Goal: Information Seeking & Learning: Learn about a topic

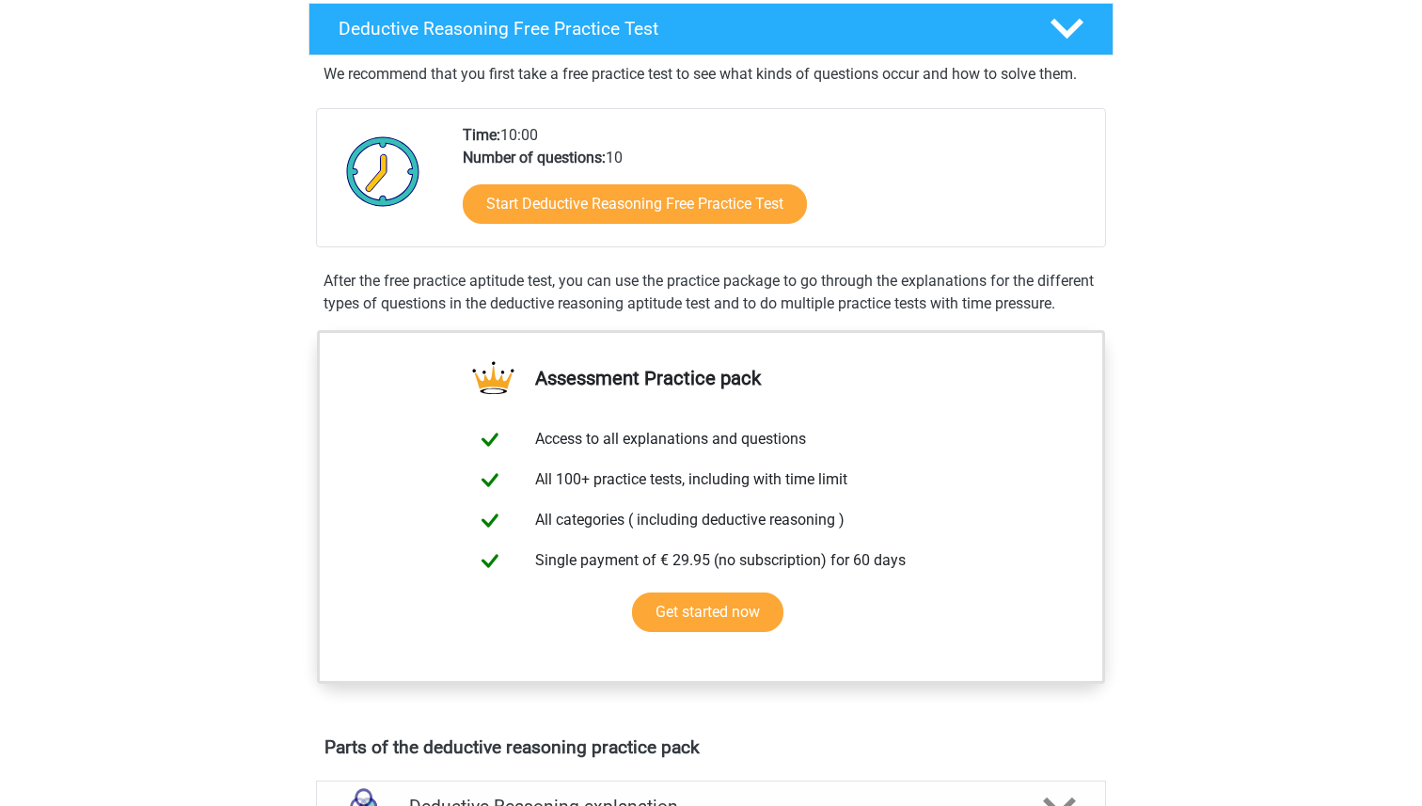
scroll to position [456, 0]
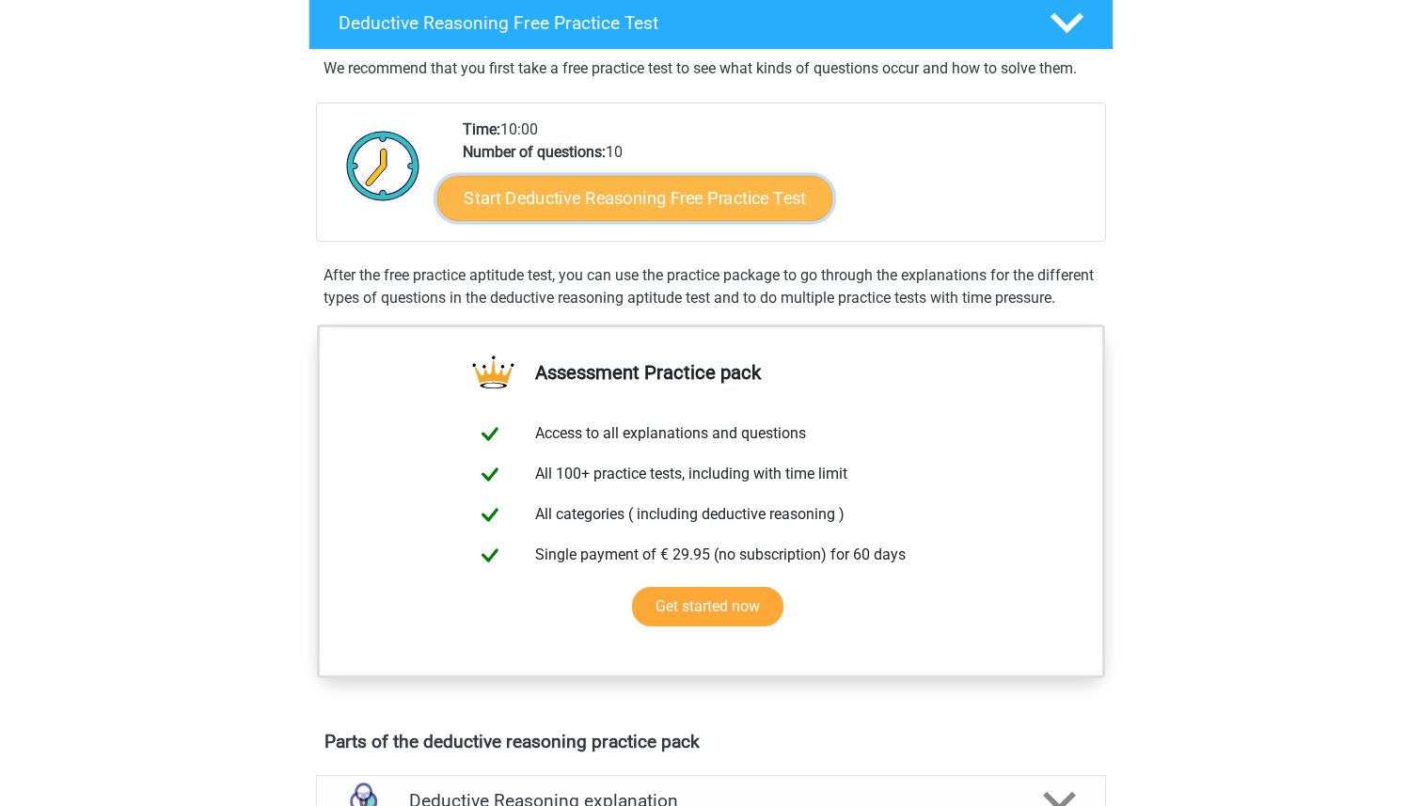
click at [618, 189] on link "Start Deductive Reasoning Free Practice Test" at bounding box center [635, 197] width 396 height 45
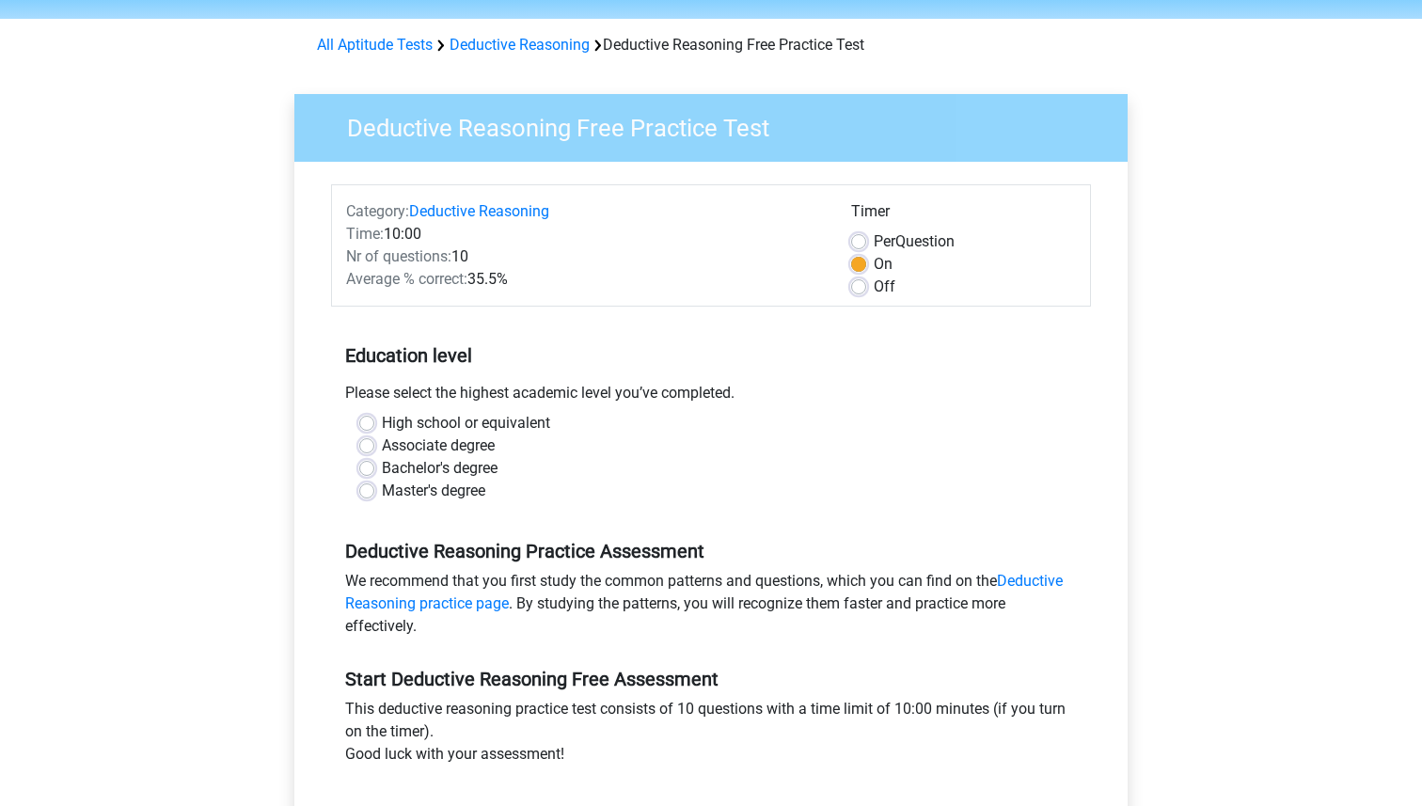
scroll to position [67, 0]
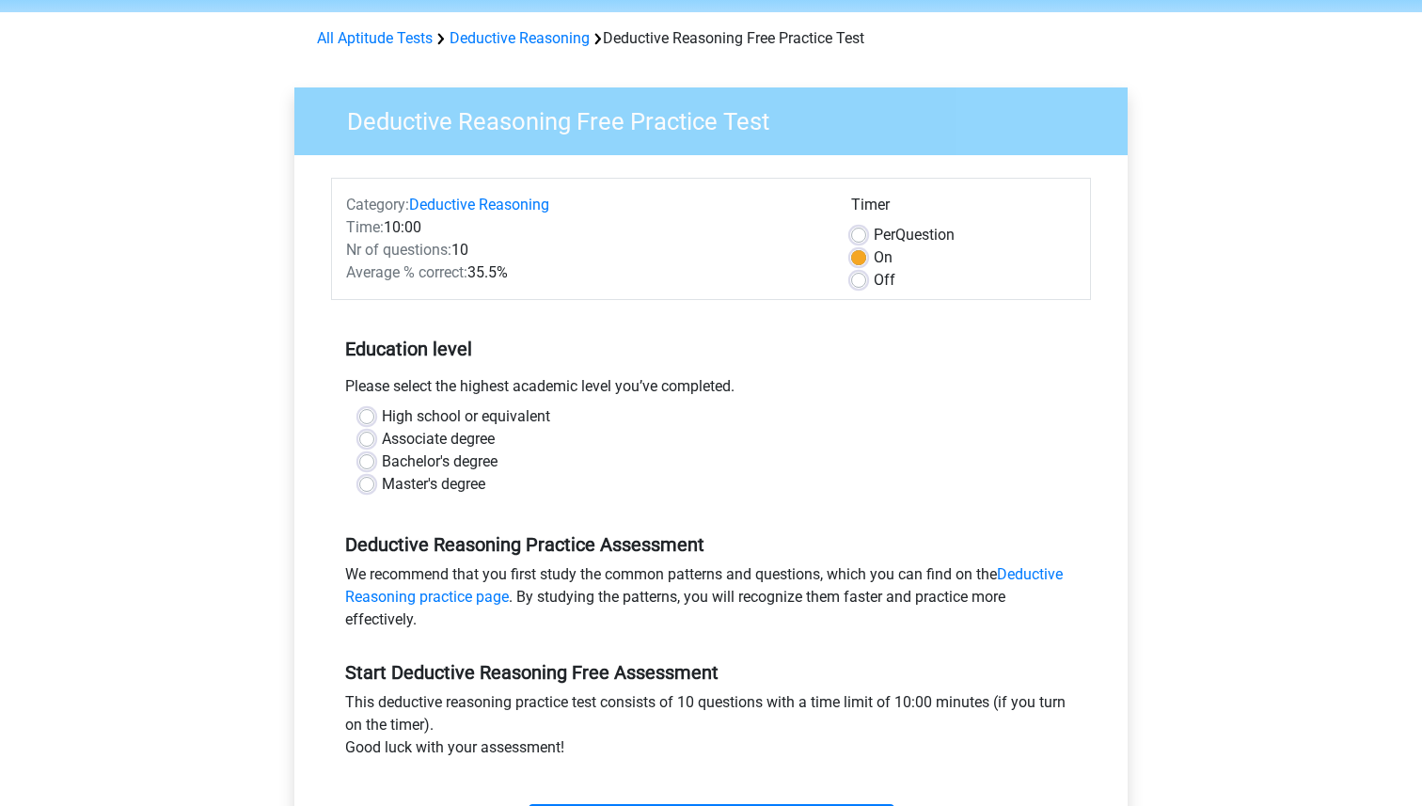
click at [421, 461] on label "Bachelor's degree" at bounding box center [440, 462] width 116 height 23
click at [374, 461] on input "Bachelor's degree" at bounding box center [366, 460] width 15 height 19
radio input "true"
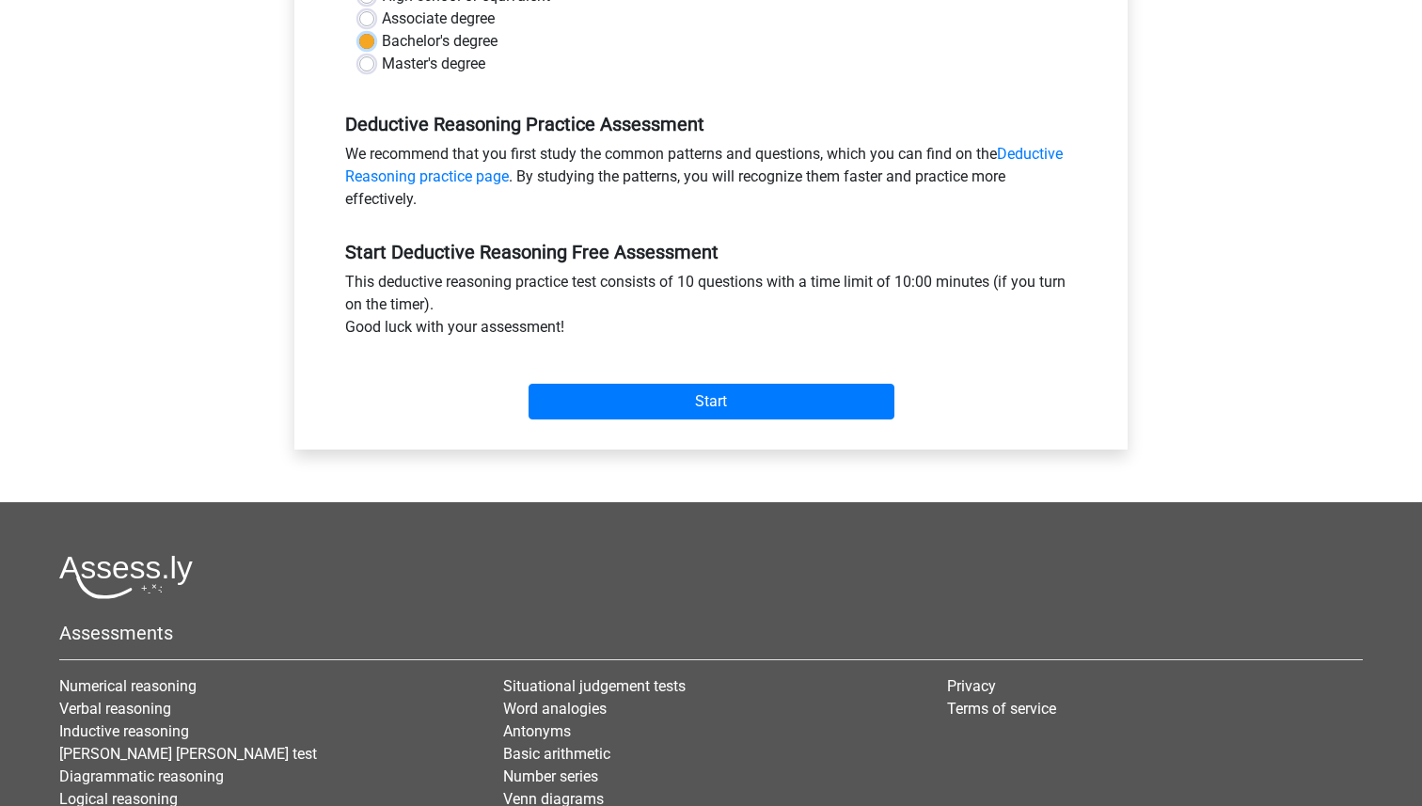
scroll to position [497, 0]
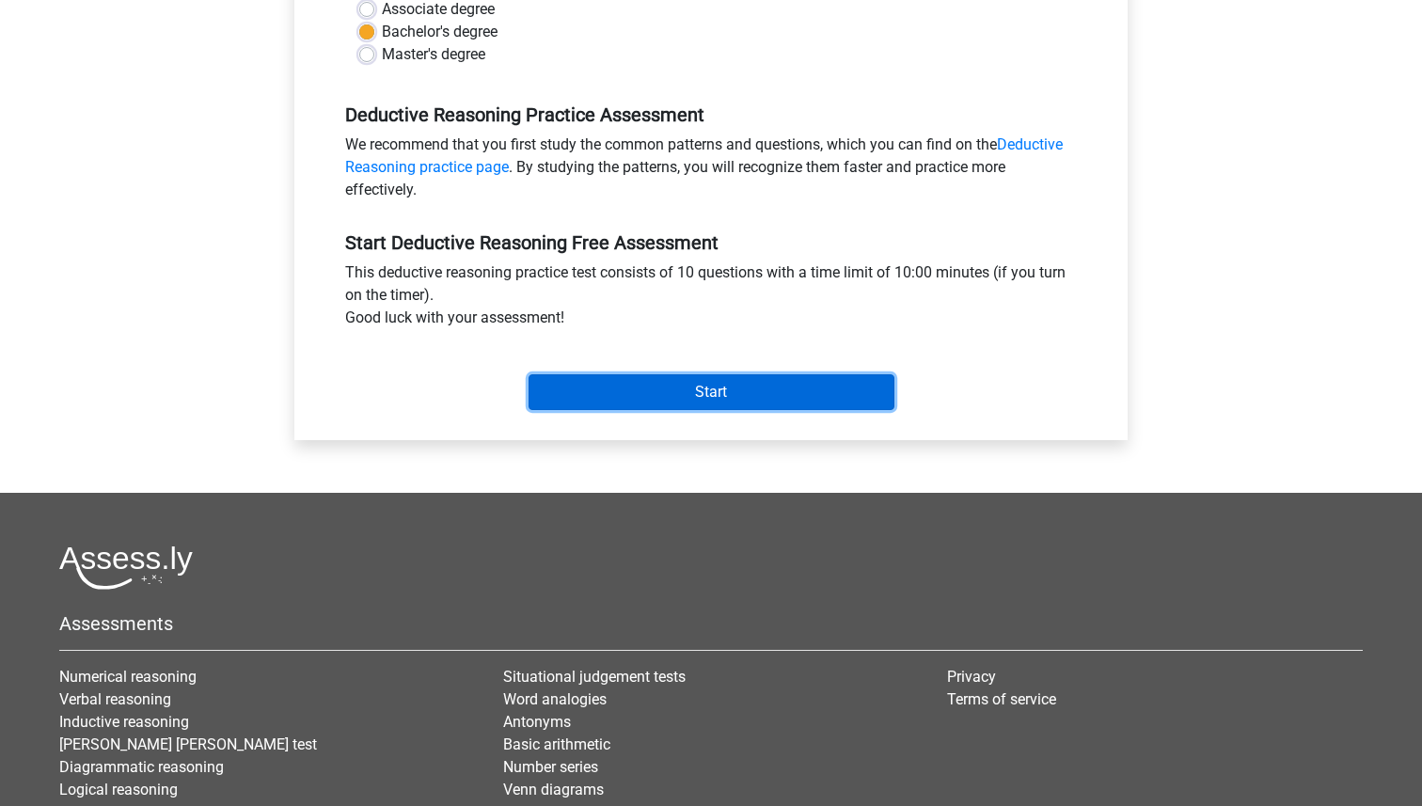
click at [646, 390] on input "Start" at bounding box center [712, 392] width 366 height 36
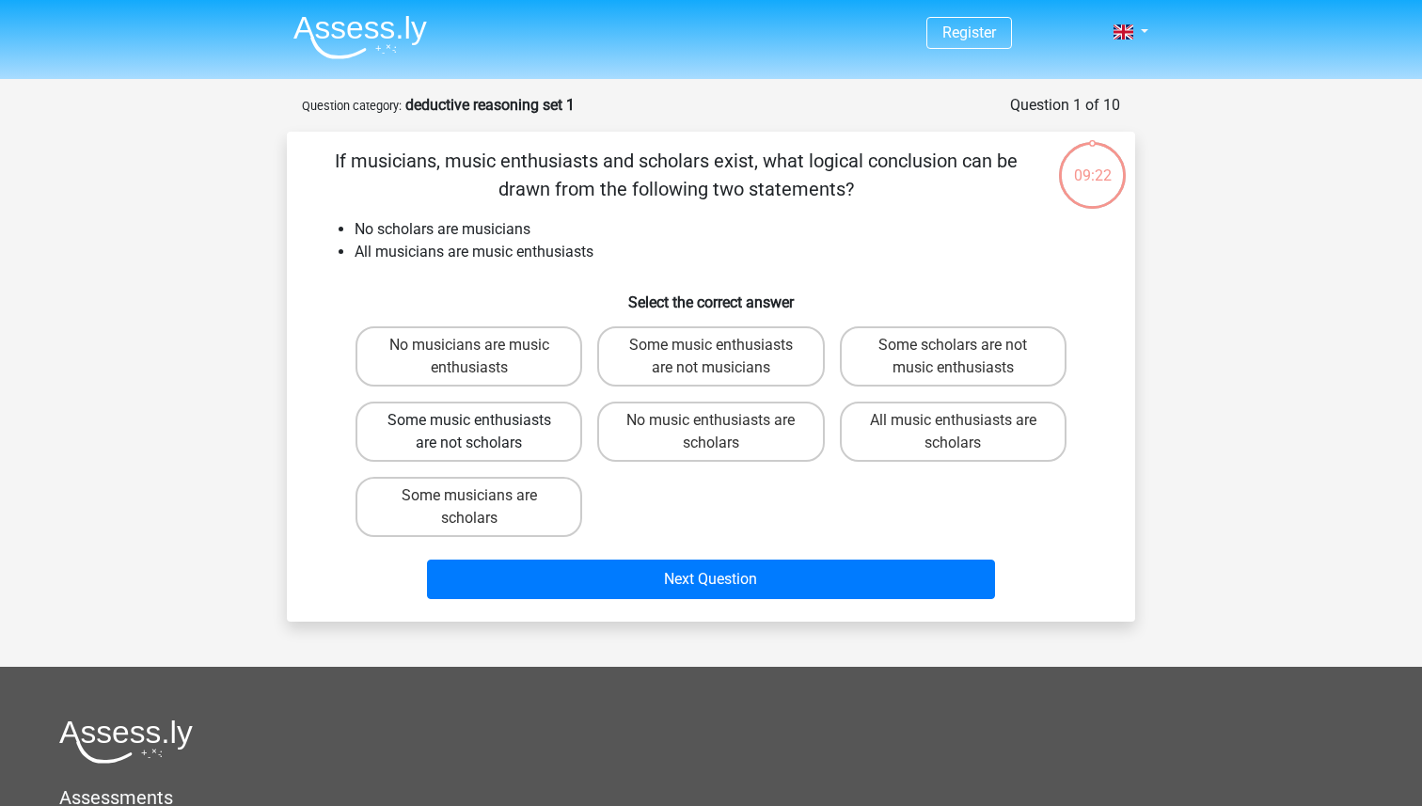
click at [521, 429] on label "Some music enthusiasts are not scholars" at bounding box center [469, 432] width 227 height 60
click at [482, 429] on input "Some music enthusiasts are not scholars" at bounding box center [475, 427] width 12 height 12
radio input "true"
click at [857, 559] on div "Next Question" at bounding box center [711, 576] width 788 height 62
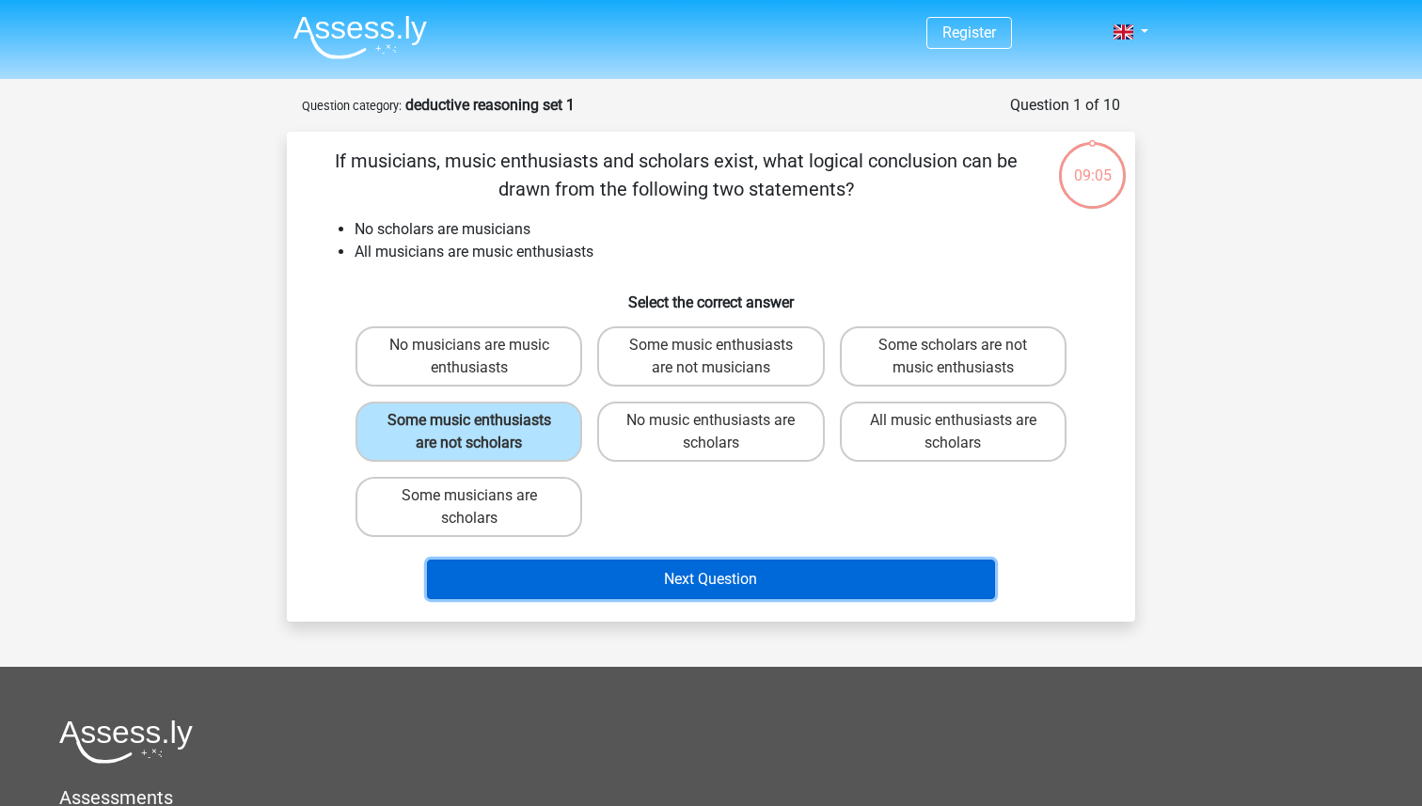
click at [767, 569] on button "Next Question" at bounding box center [711, 580] width 569 height 40
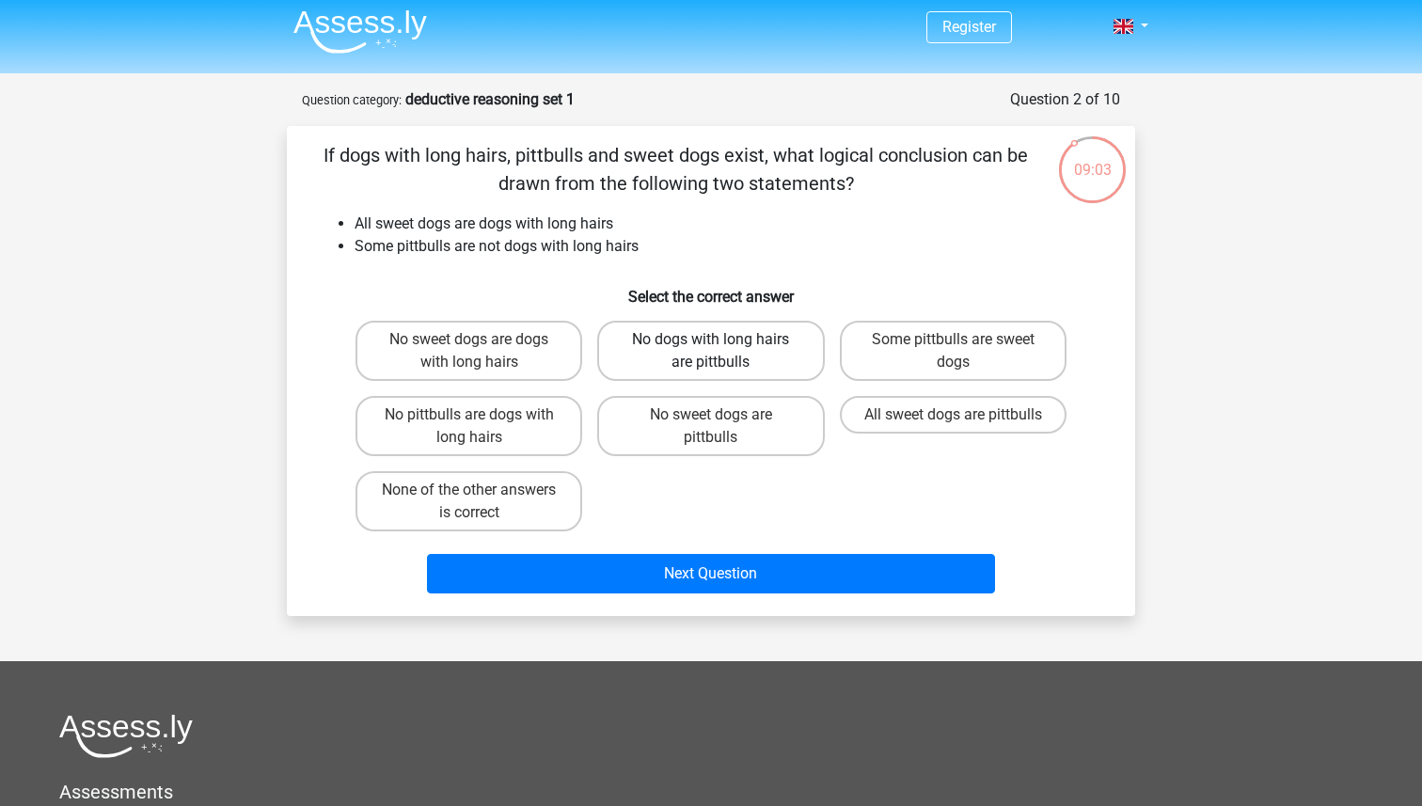
scroll to position [4, 0]
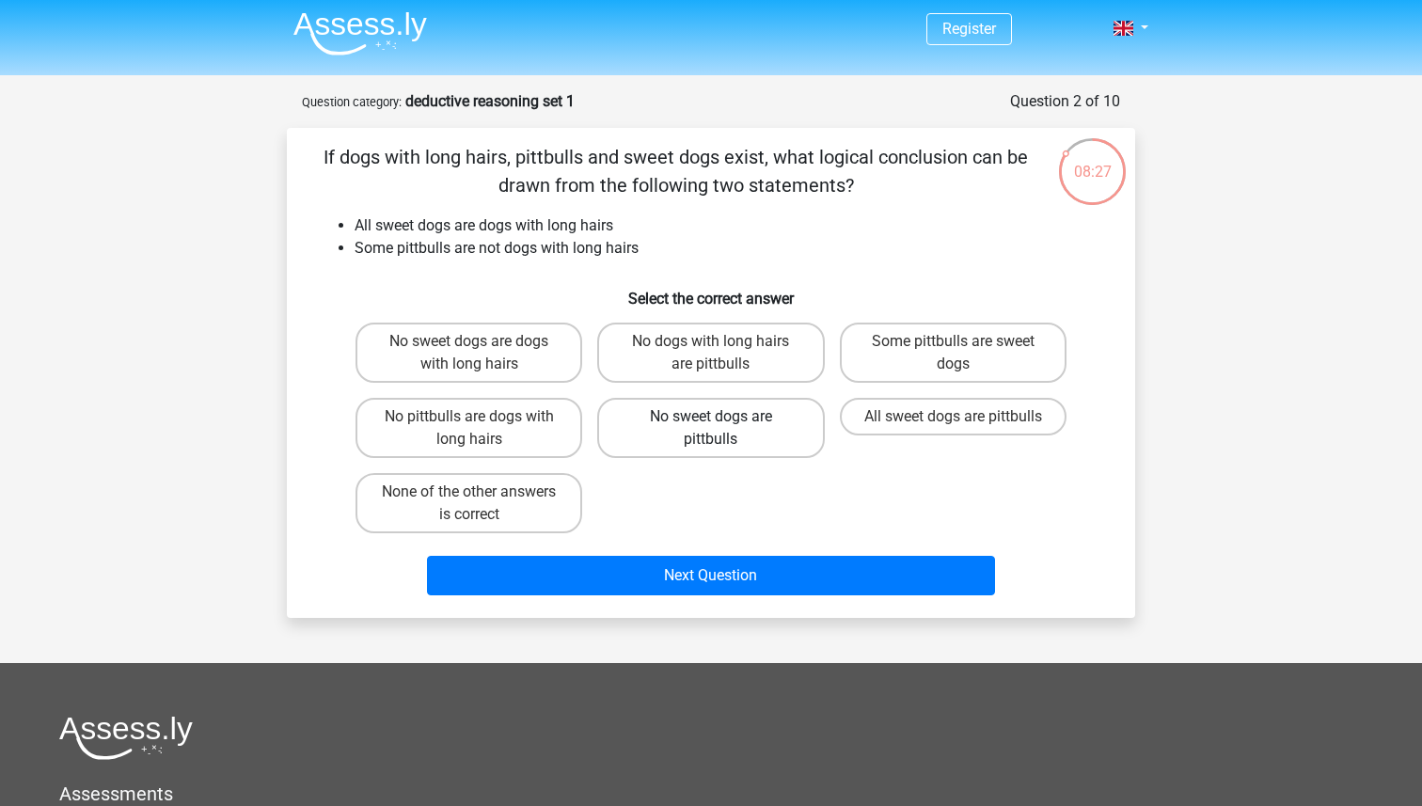
click at [809, 432] on label "No sweet dogs are pittbulls" at bounding box center [710, 428] width 227 height 60
click at [723, 429] on input "No sweet dogs are pittbulls" at bounding box center [717, 423] width 12 height 12
radio input "true"
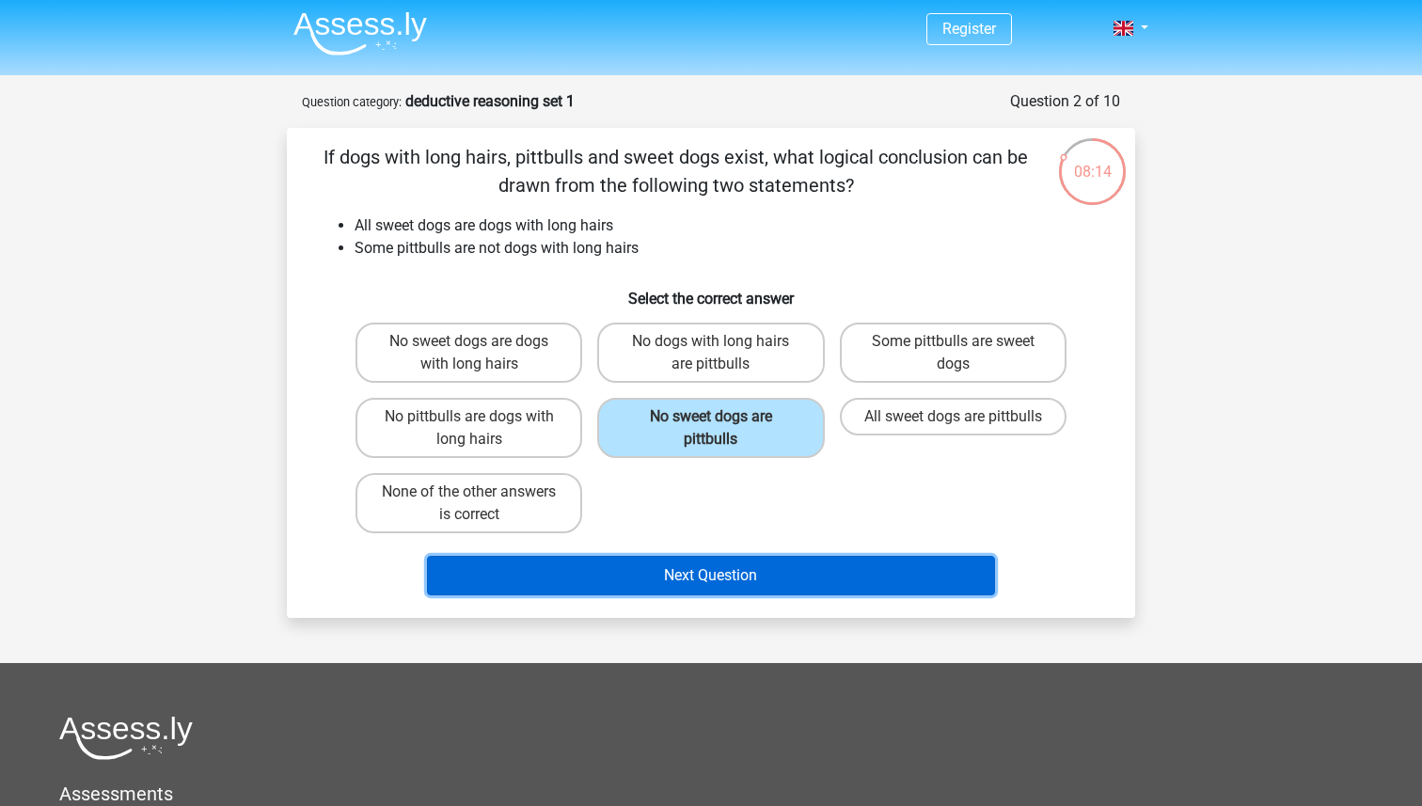
click at [799, 565] on button "Next Question" at bounding box center [711, 576] width 569 height 40
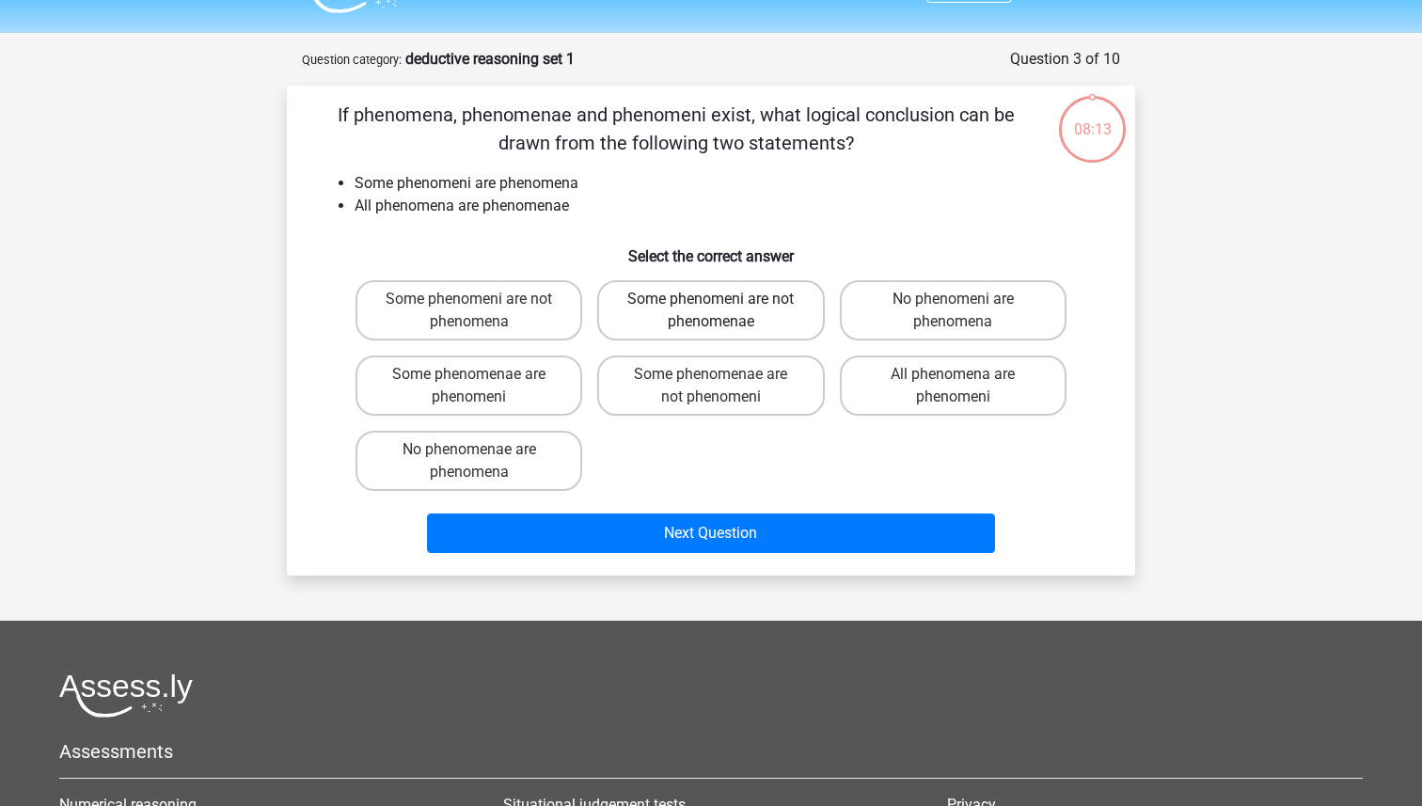
scroll to position [42, 0]
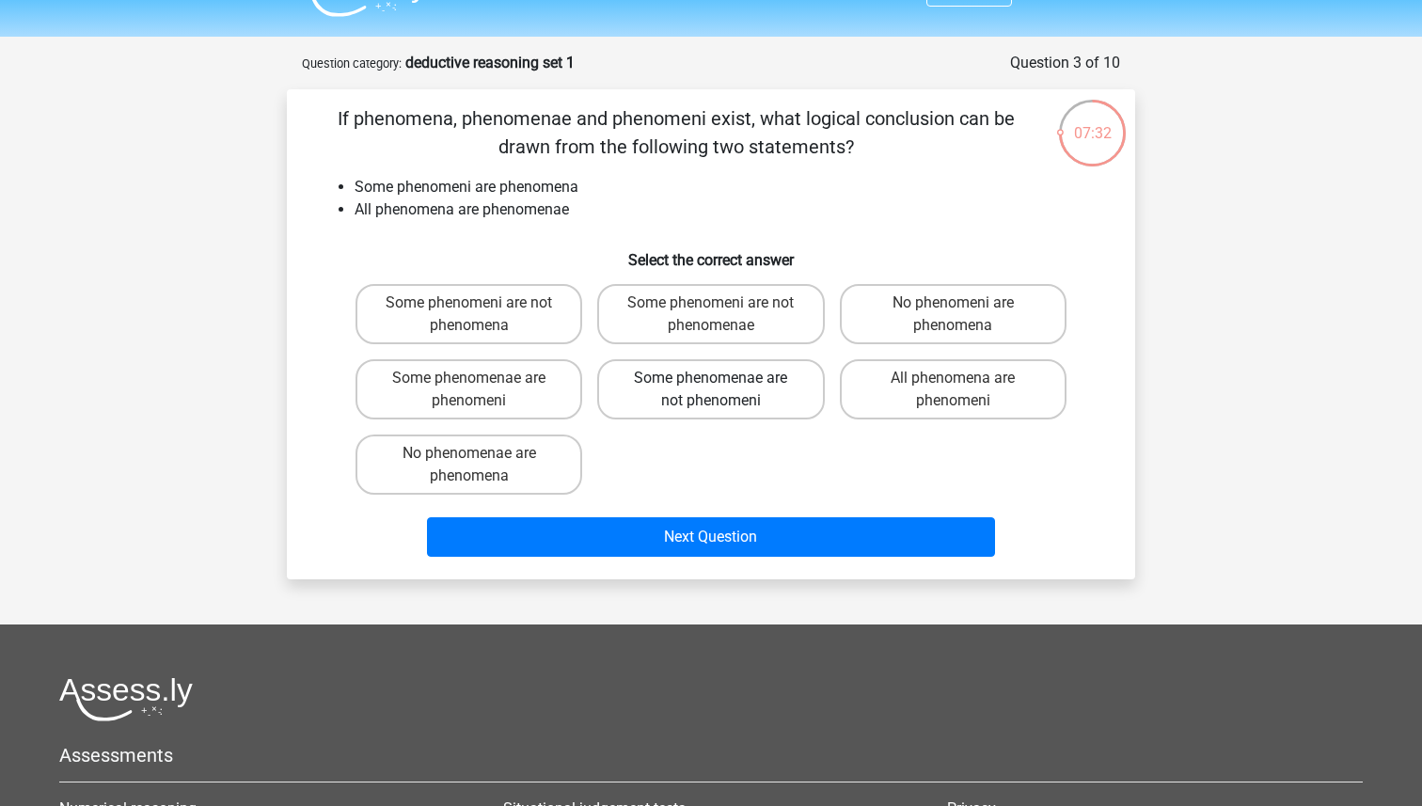
click at [754, 396] on label "Some phenomenae are not phenomeni" at bounding box center [710, 389] width 227 height 60
click at [723, 390] on input "Some phenomenae are not phenomeni" at bounding box center [717, 384] width 12 height 12
radio input "true"
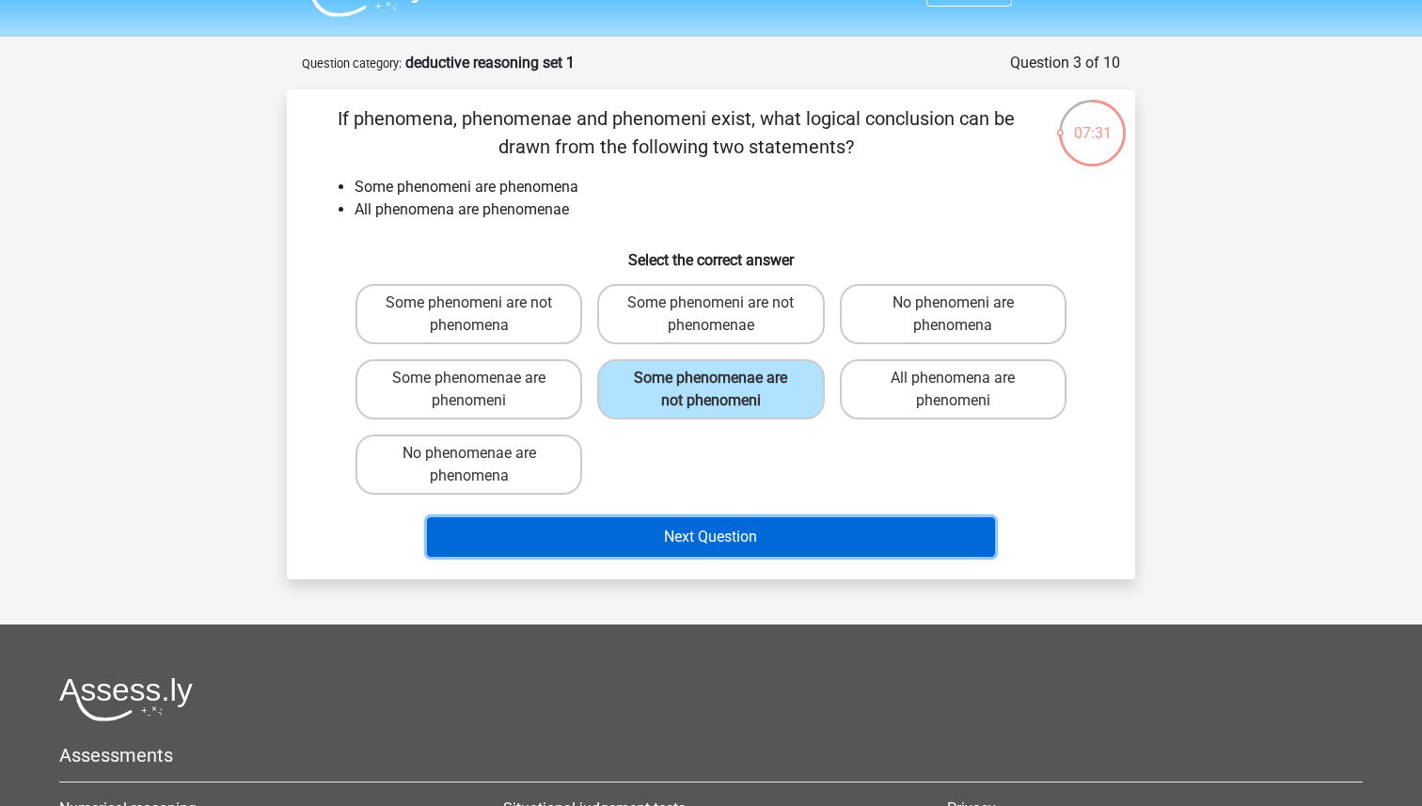
click at [824, 549] on button "Next Question" at bounding box center [711, 537] width 569 height 40
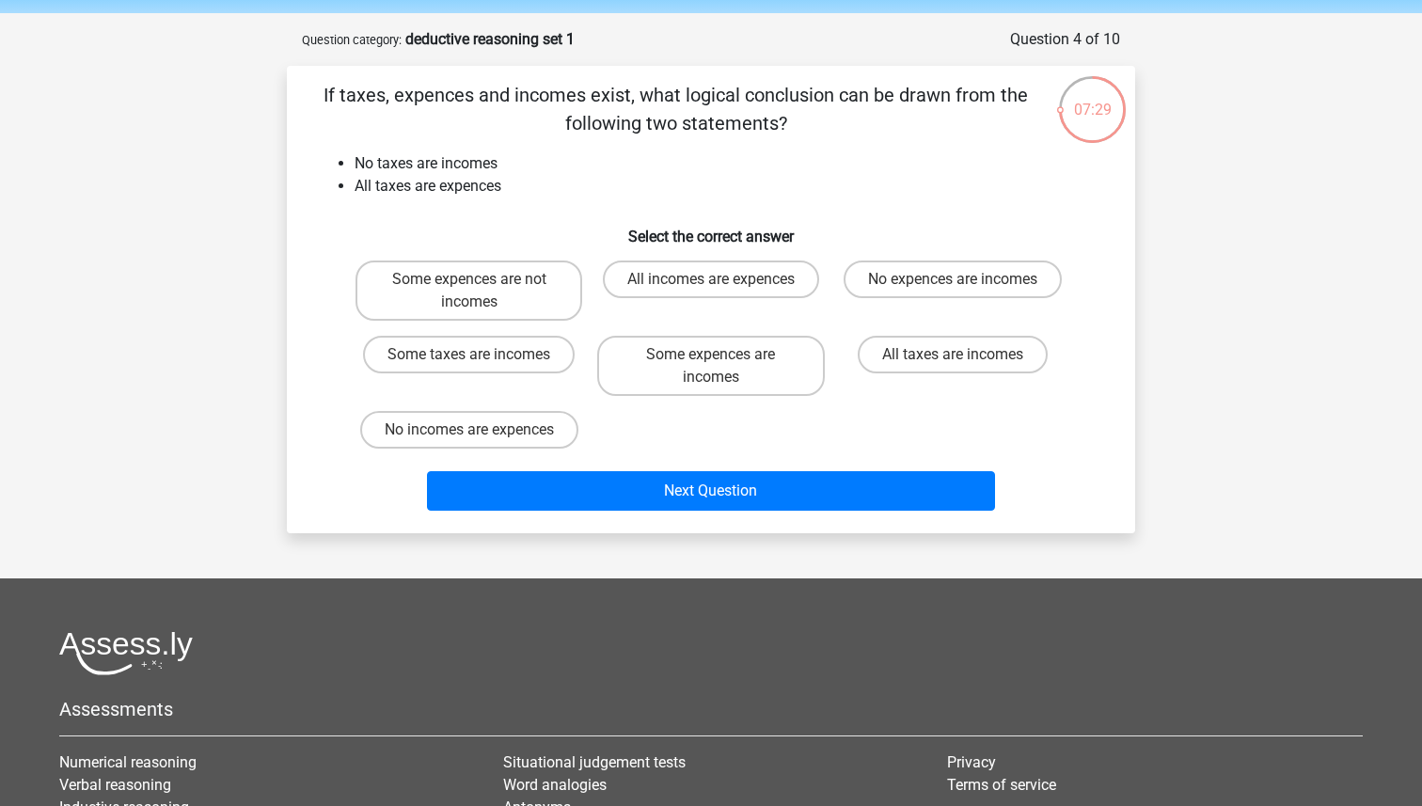
scroll to position [51, 0]
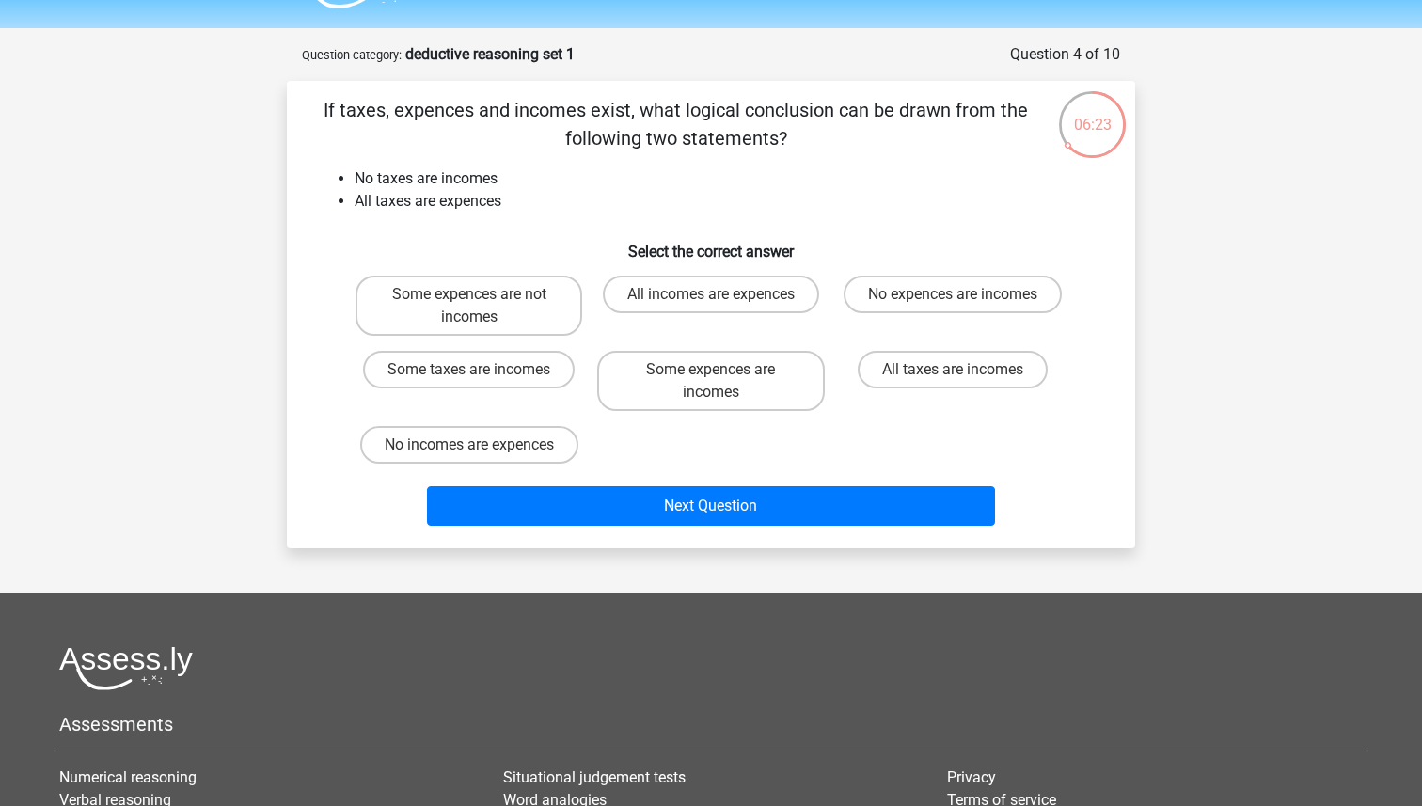
click at [712, 378] on input "Some expences are incomes" at bounding box center [717, 376] width 12 height 12
radio input "true"
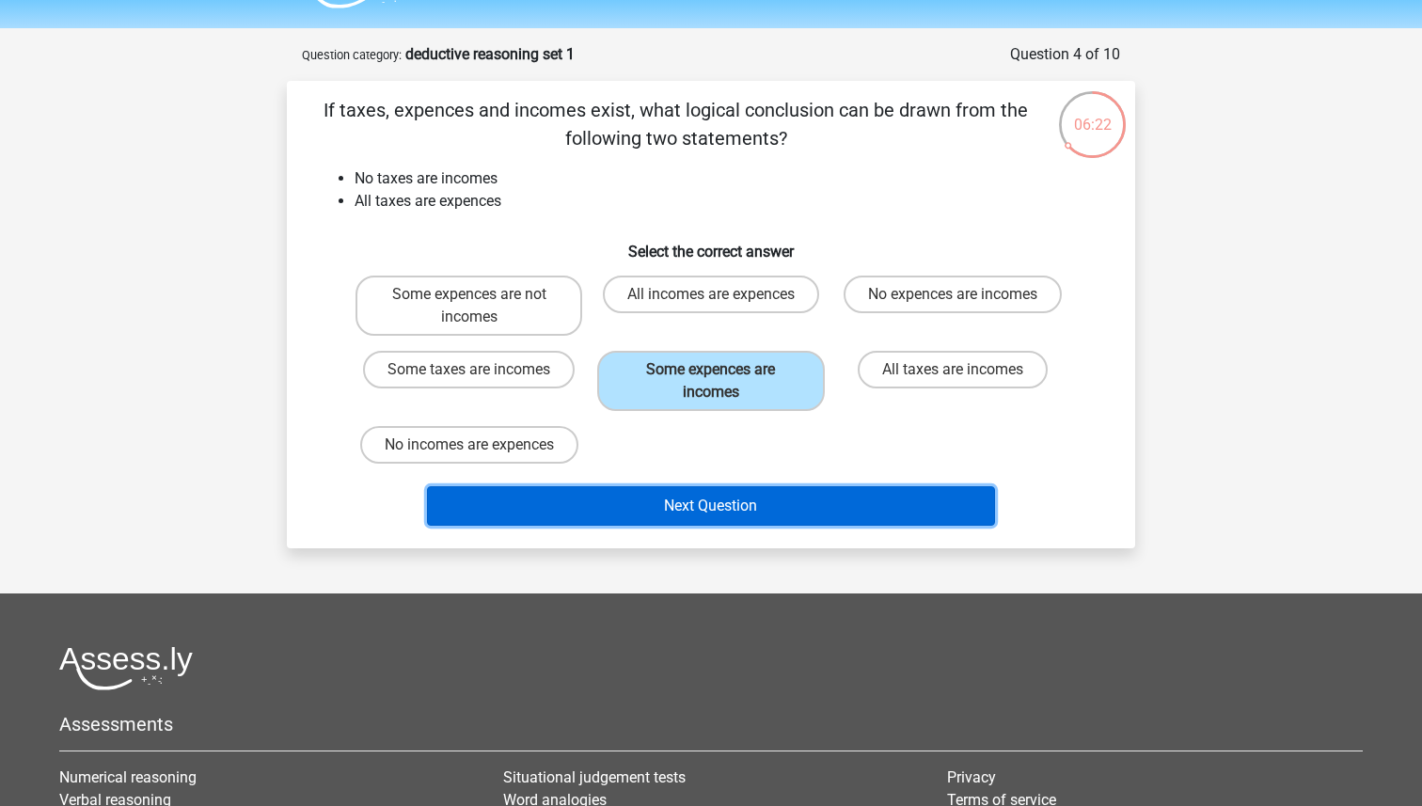
click at [762, 516] on button "Next Question" at bounding box center [711, 506] width 569 height 40
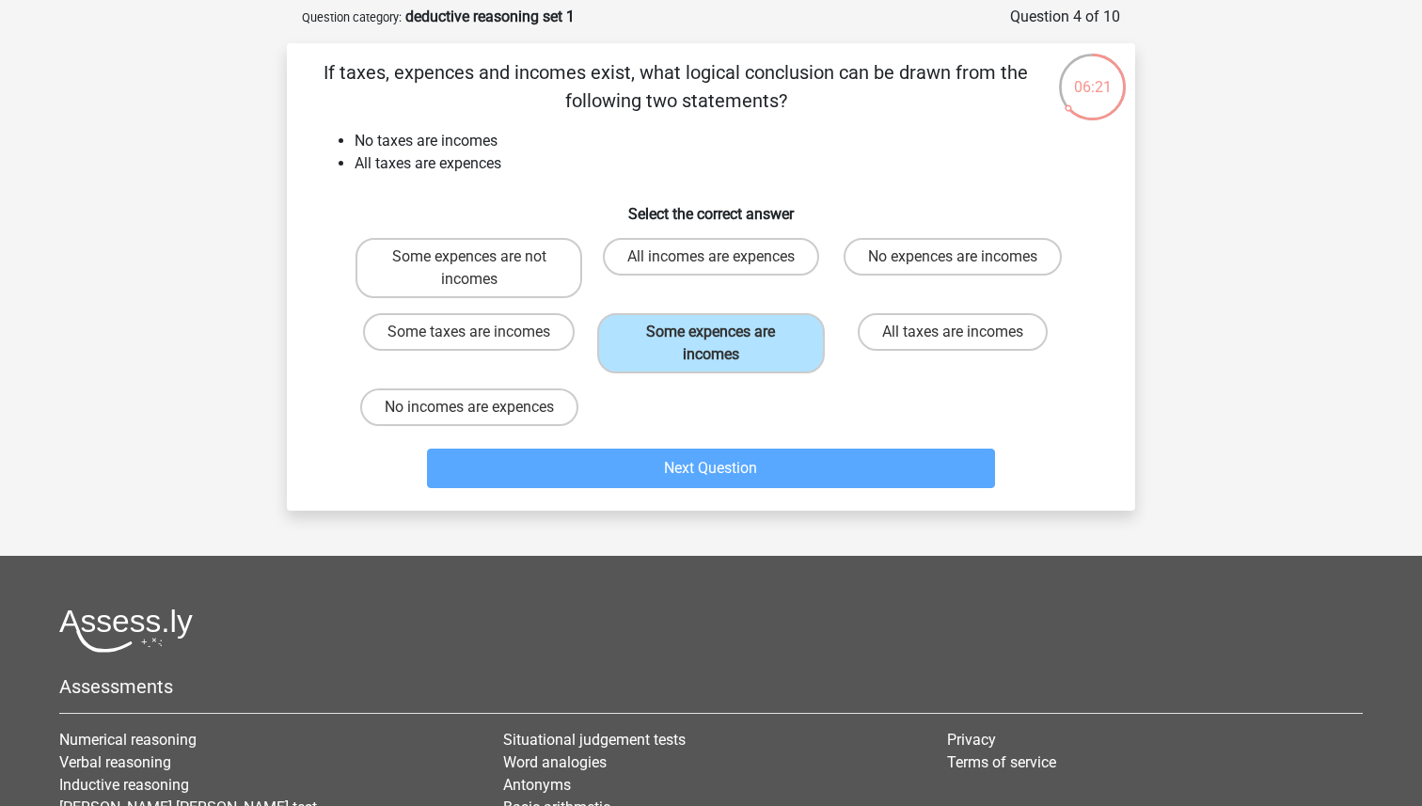
scroll to position [94, 0]
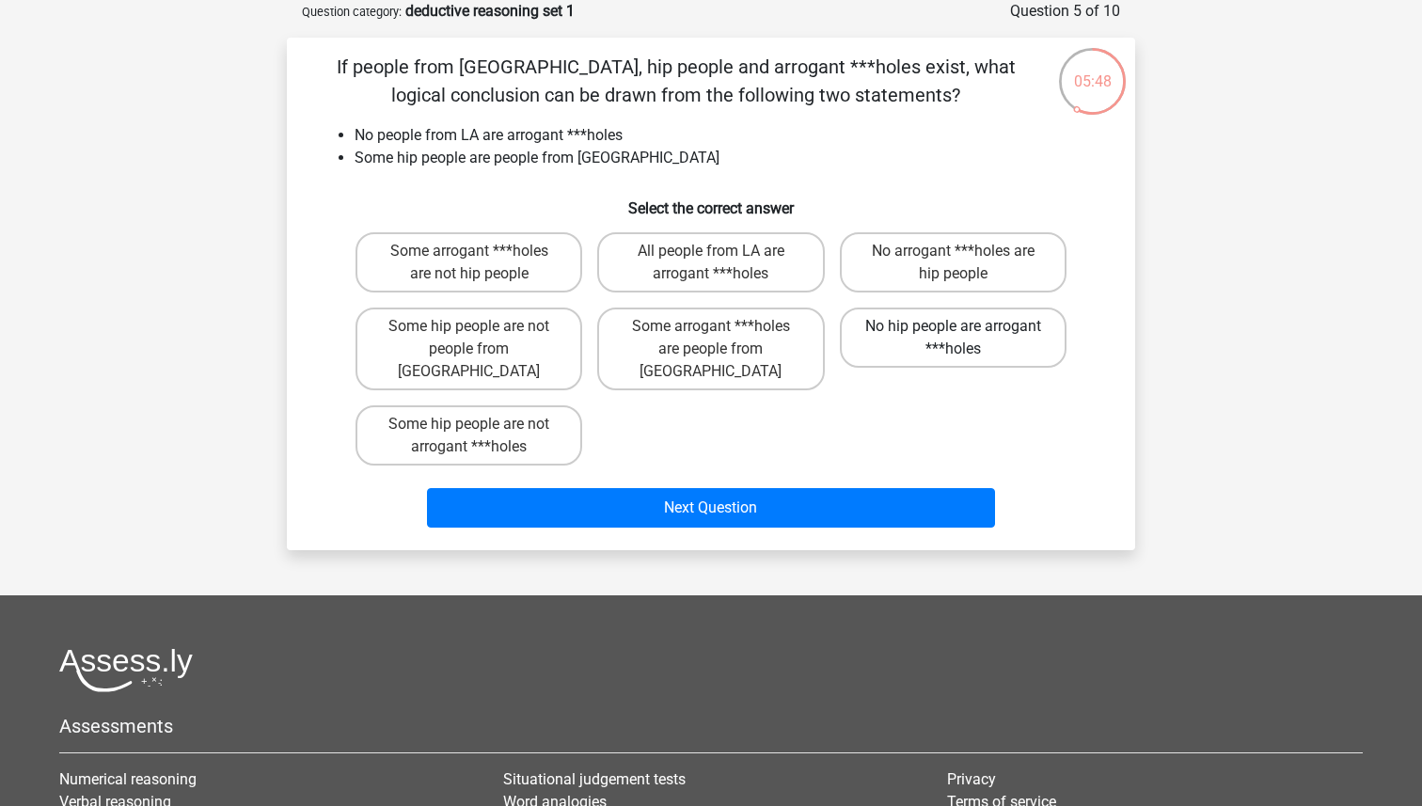
click at [993, 343] on label "No hip people are arrogant ***holes" at bounding box center [953, 338] width 227 height 60
click at [965, 339] on input "No hip people are arrogant ***holes" at bounding box center [959, 332] width 12 height 12
radio input "true"
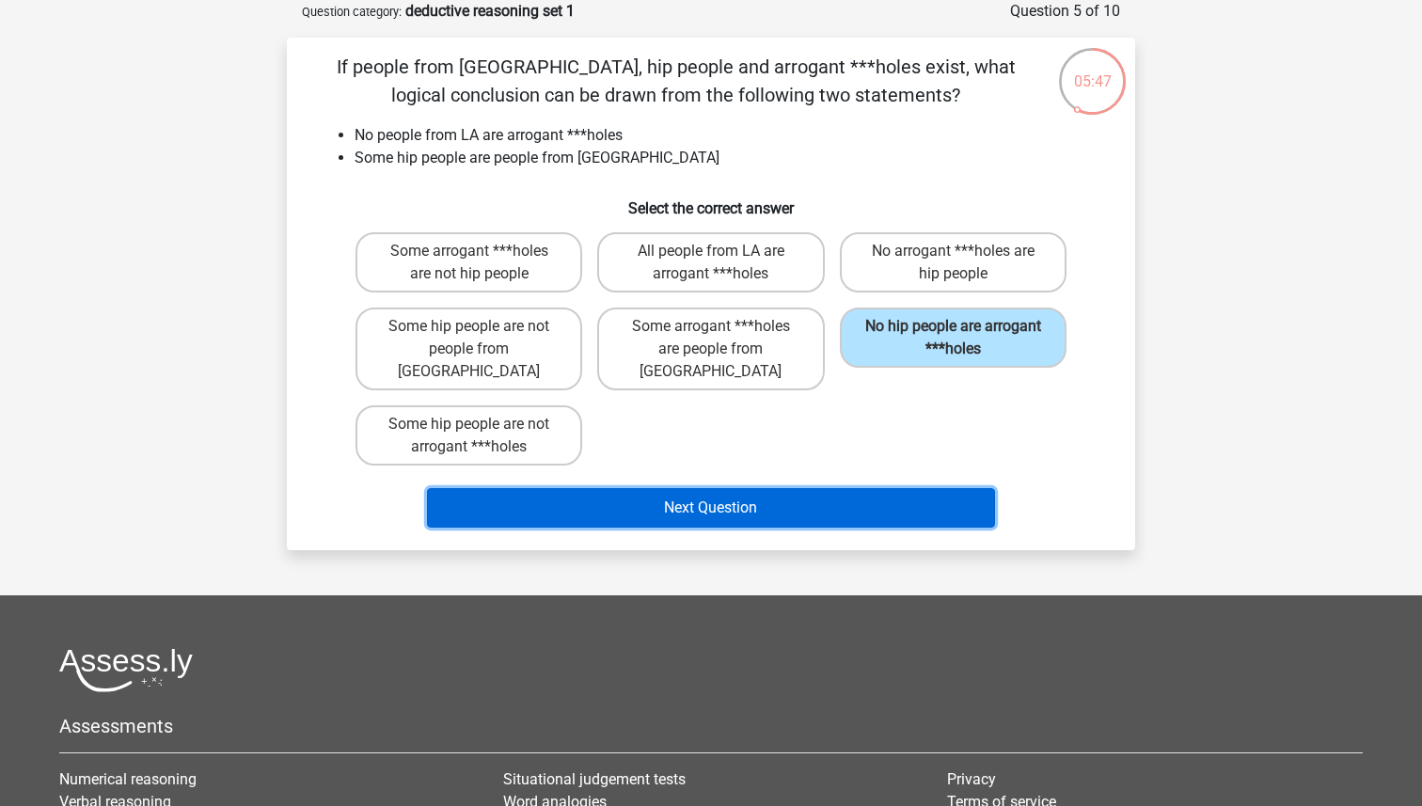
click at [900, 488] on button "Next Question" at bounding box center [711, 508] width 569 height 40
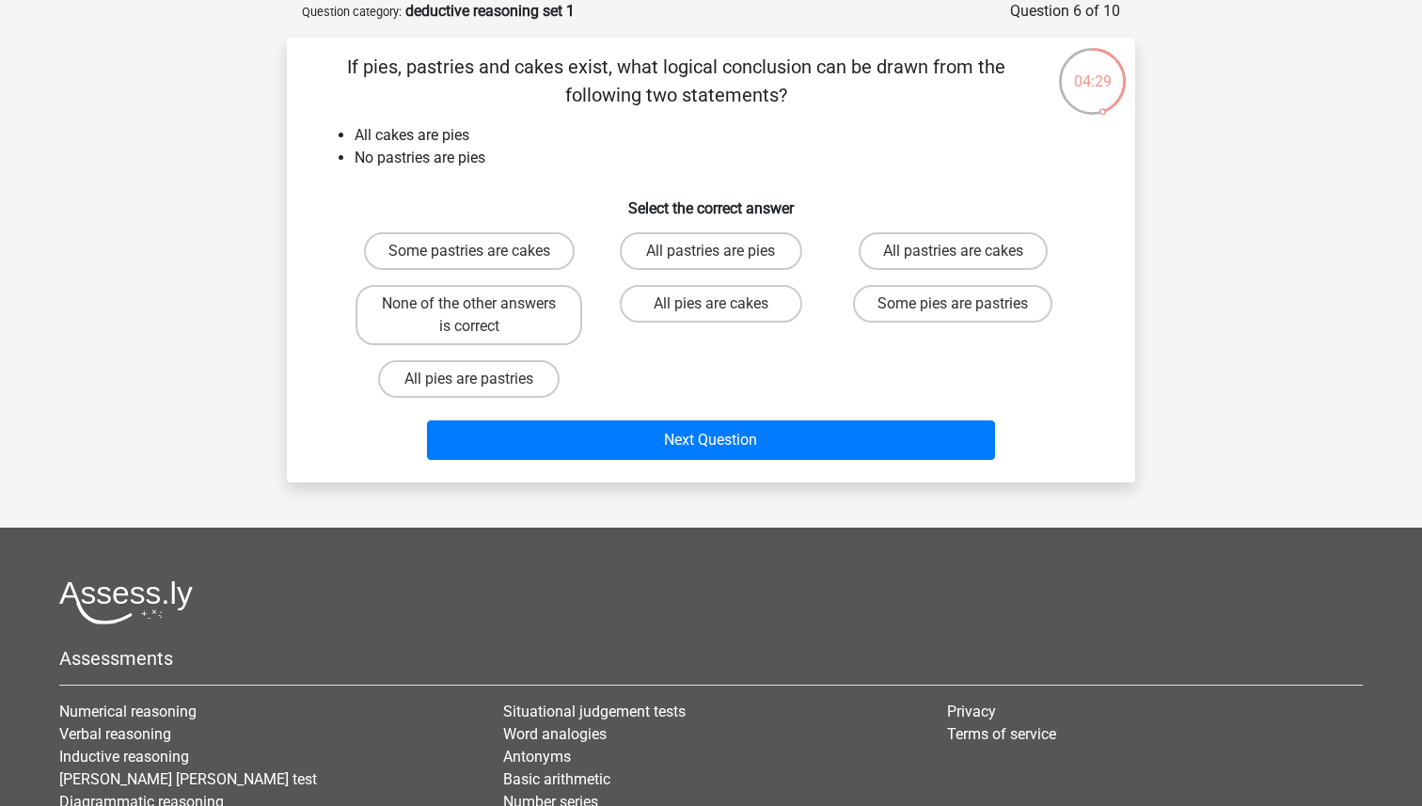
click at [719, 310] on input "All pies are cakes" at bounding box center [717, 310] width 12 height 12
radio input "true"
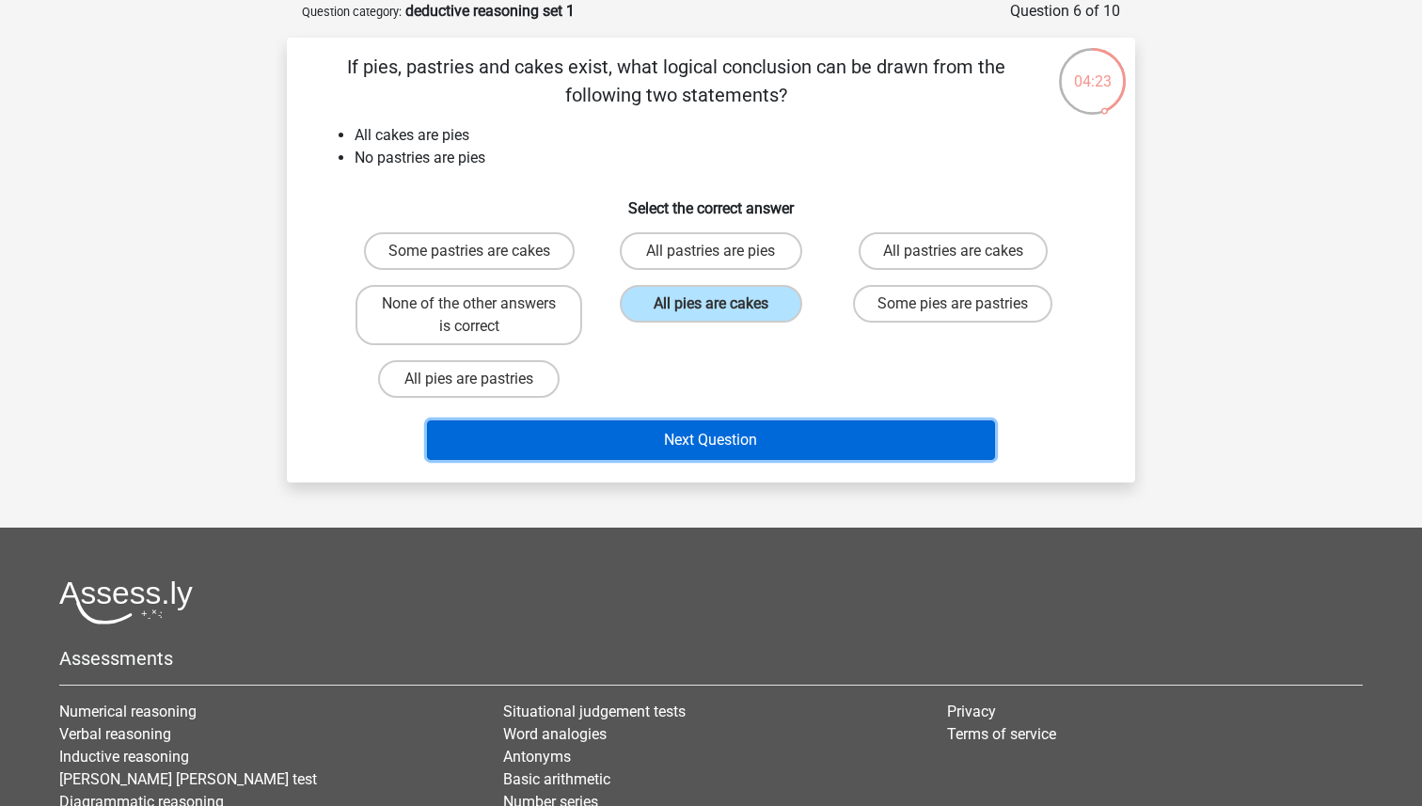
click at [836, 441] on button "Next Question" at bounding box center [711, 441] width 569 height 40
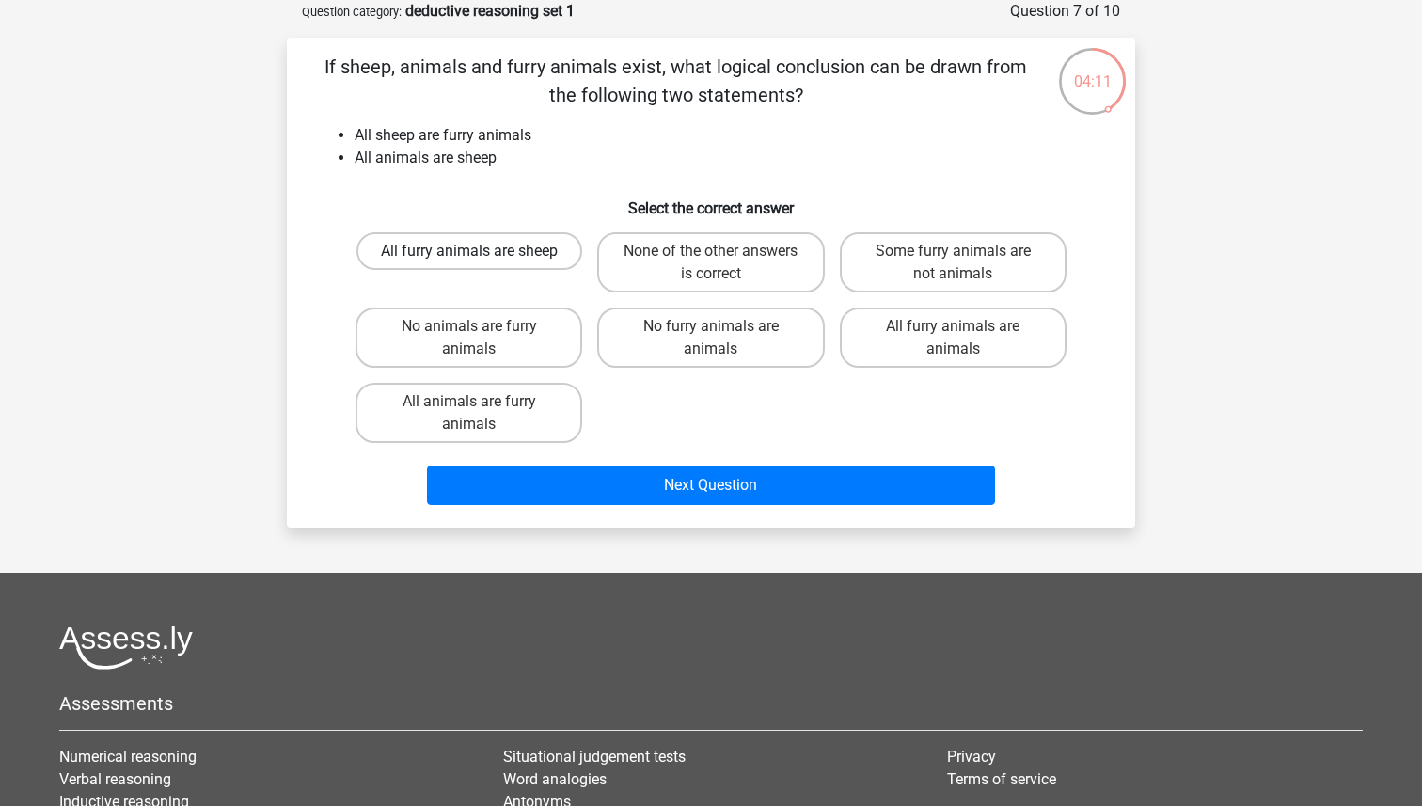
click at [527, 261] on label "All furry animals are sheep" at bounding box center [470, 251] width 226 height 38
click at [482, 261] on input "All furry animals are sheep" at bounding box center [475, 257] width 12 height 12
radio input "true"
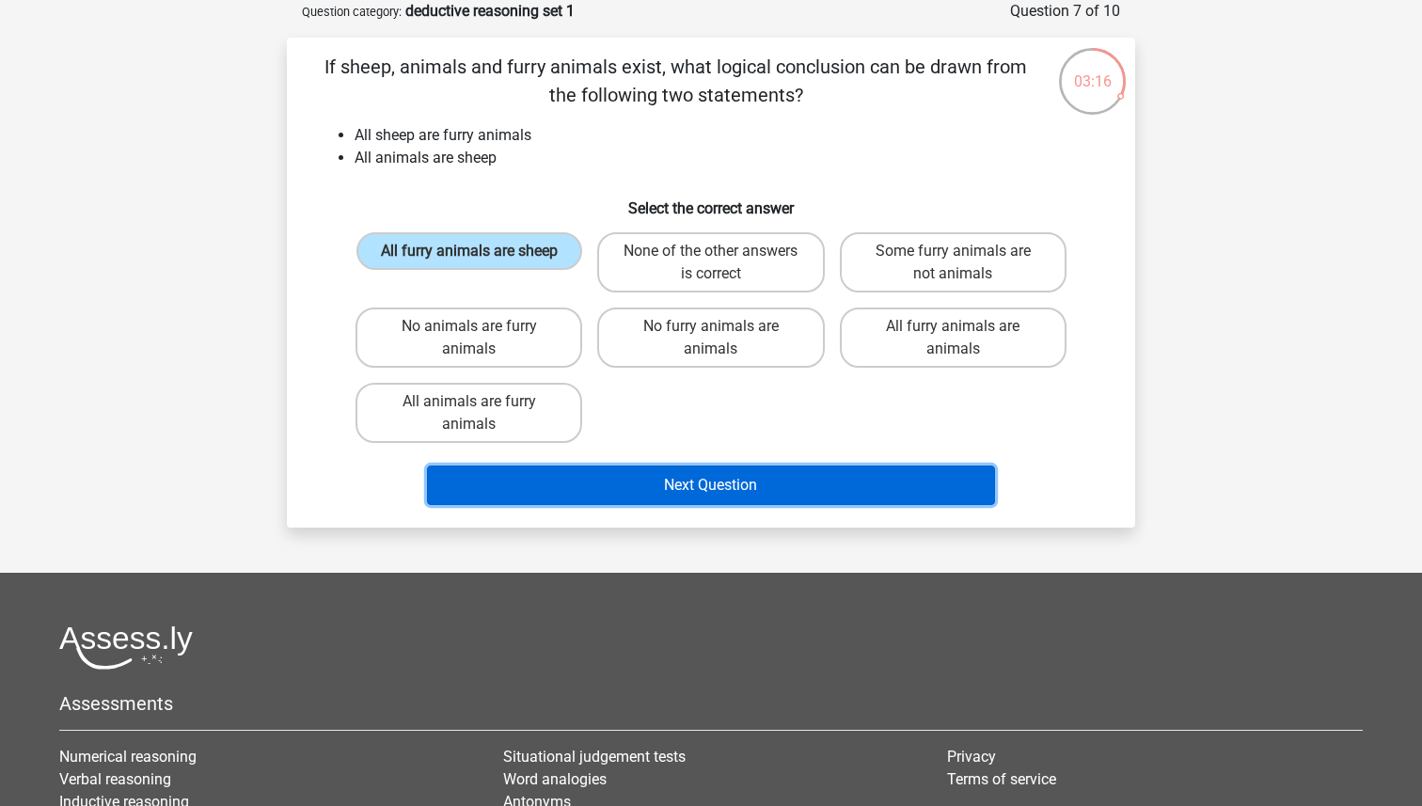
click at [731, 498] on button "Next Question" at bounding box center [711, 486] width 569 height 40
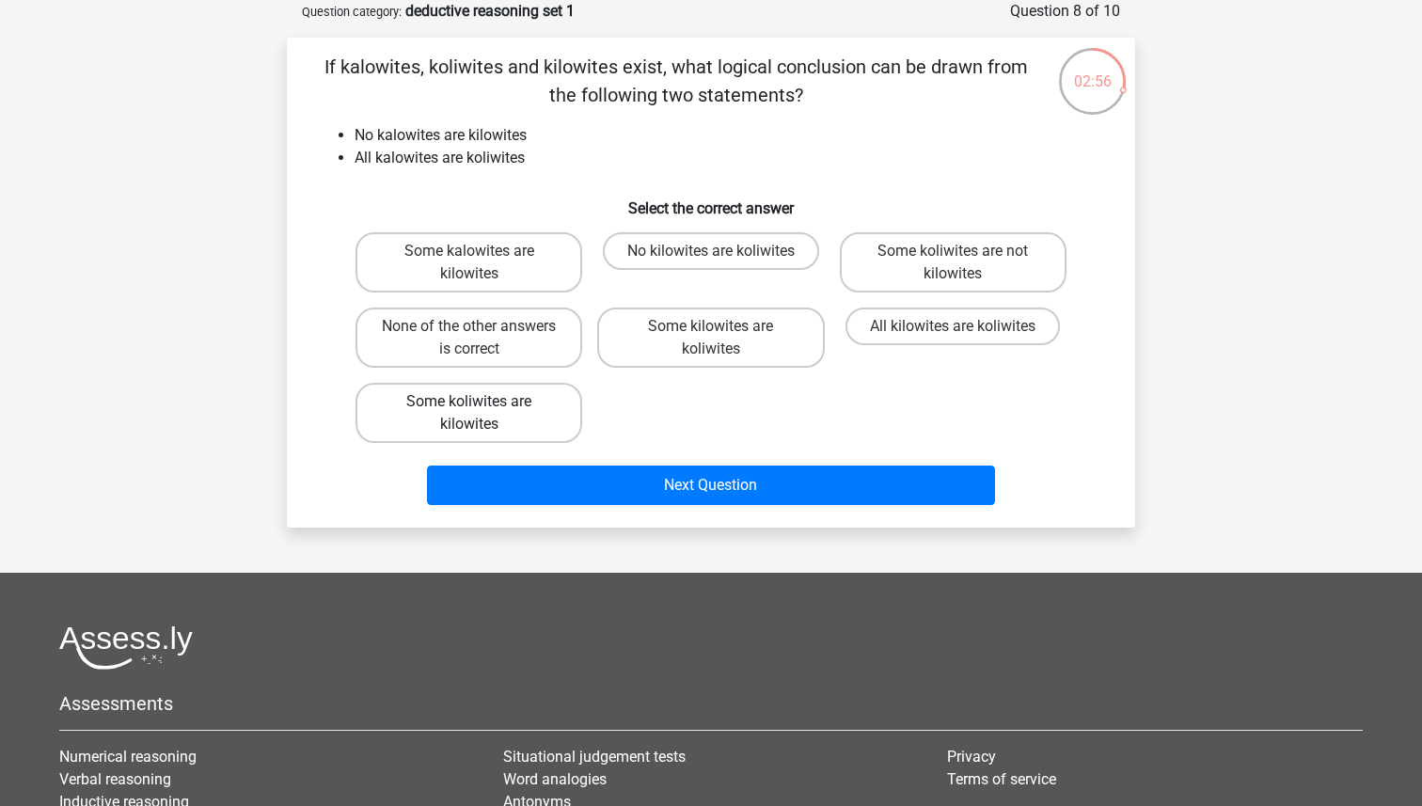
click at [533, 424] on label "Some koliwites are kilowites" at bounding box center [469, 413] width 227 height 60
click at [482, 414] on input "Some koliwites are kilowites" at bounding box center [475, 408] width 12 height 12
radio input "true"
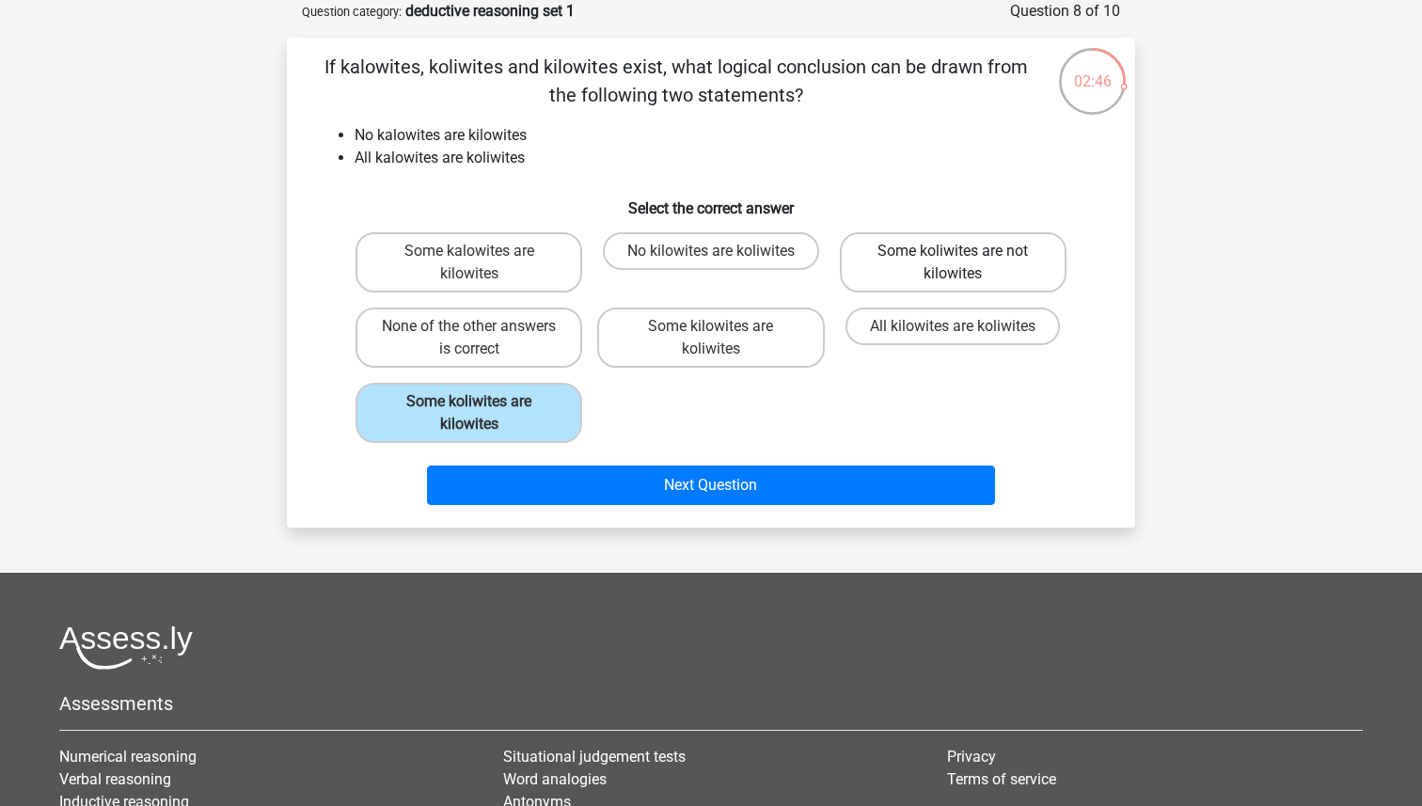
click at [912, 269] on label "Some koliwites are not kilowites" at bounding box center [953, 262] width 227 height 60
click at [953, 263] on input "Some koliwites are not kilowites" at bounding box center [959, 257] width 12 height 12
radio input "true"
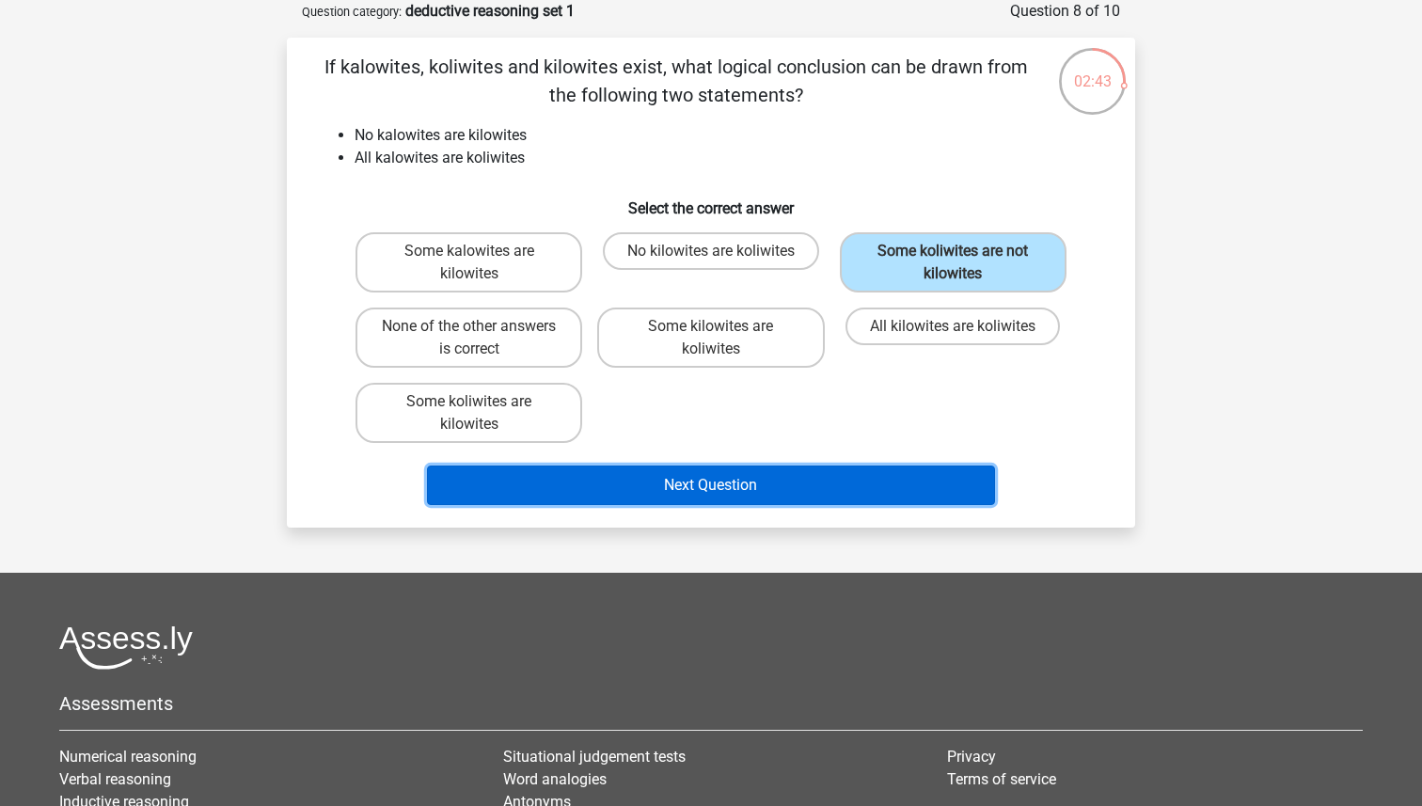
click at [736, 488] on button "Next Question" at bounding box center [711, 486] width 569 height 40
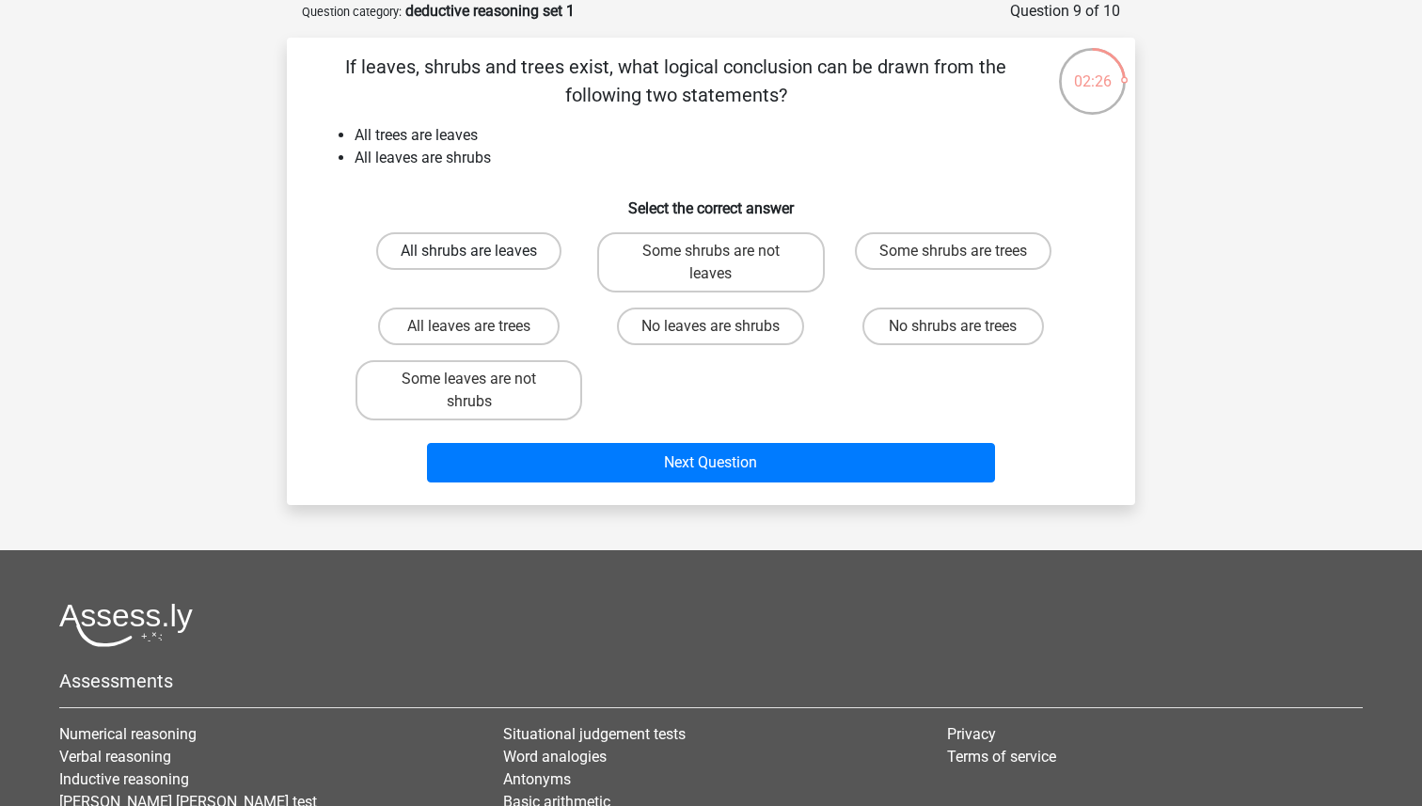
click at [524, 251] on label "All shrubs are leaves" at bounding box center [468, 251] width 185 height 38
click at [482, 251] on input "All shrubs are leaves" at bounding box center [475, 257] width 12 height 12
radio input "true"
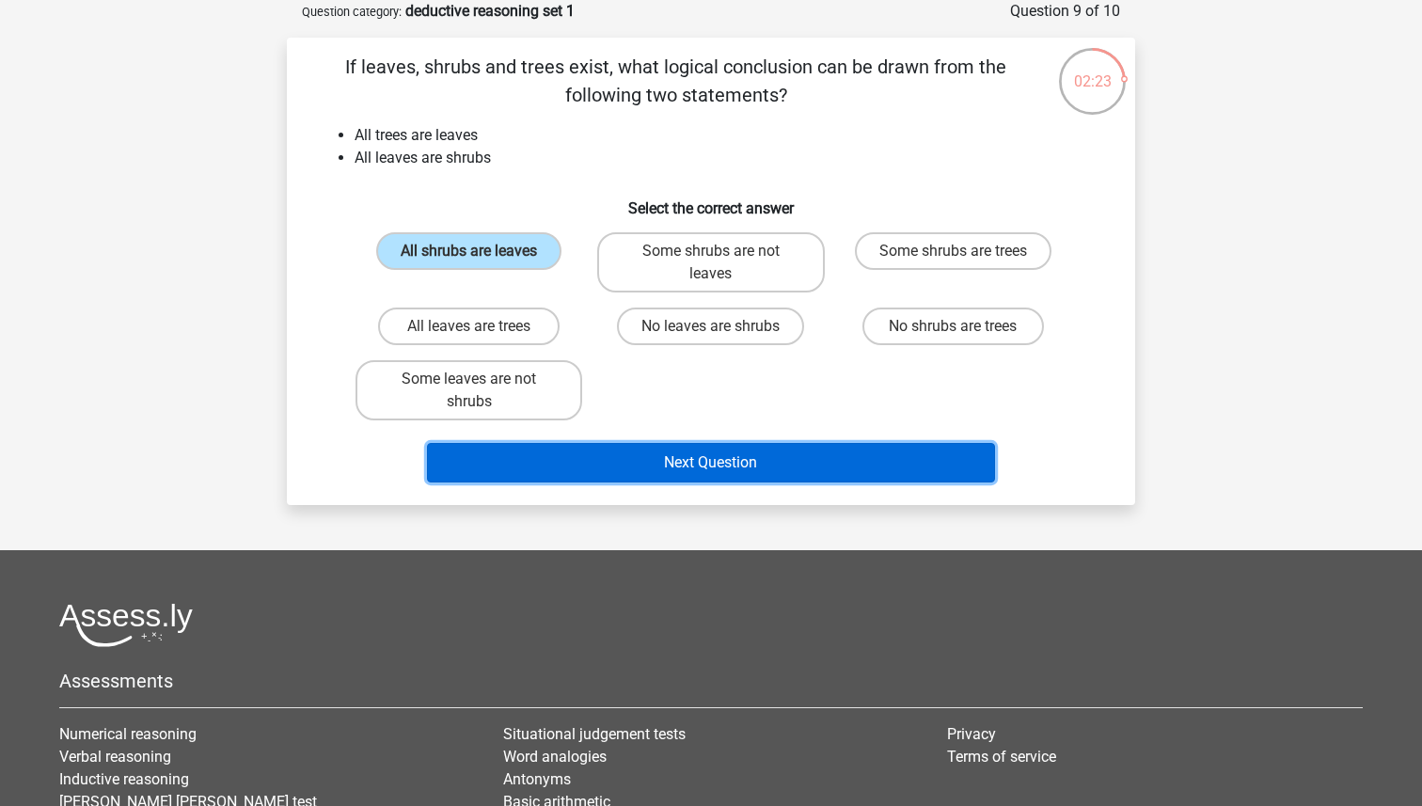
click at [812, 477] on button "Next Question" at bounding box center [711, 463] width 569 height 40
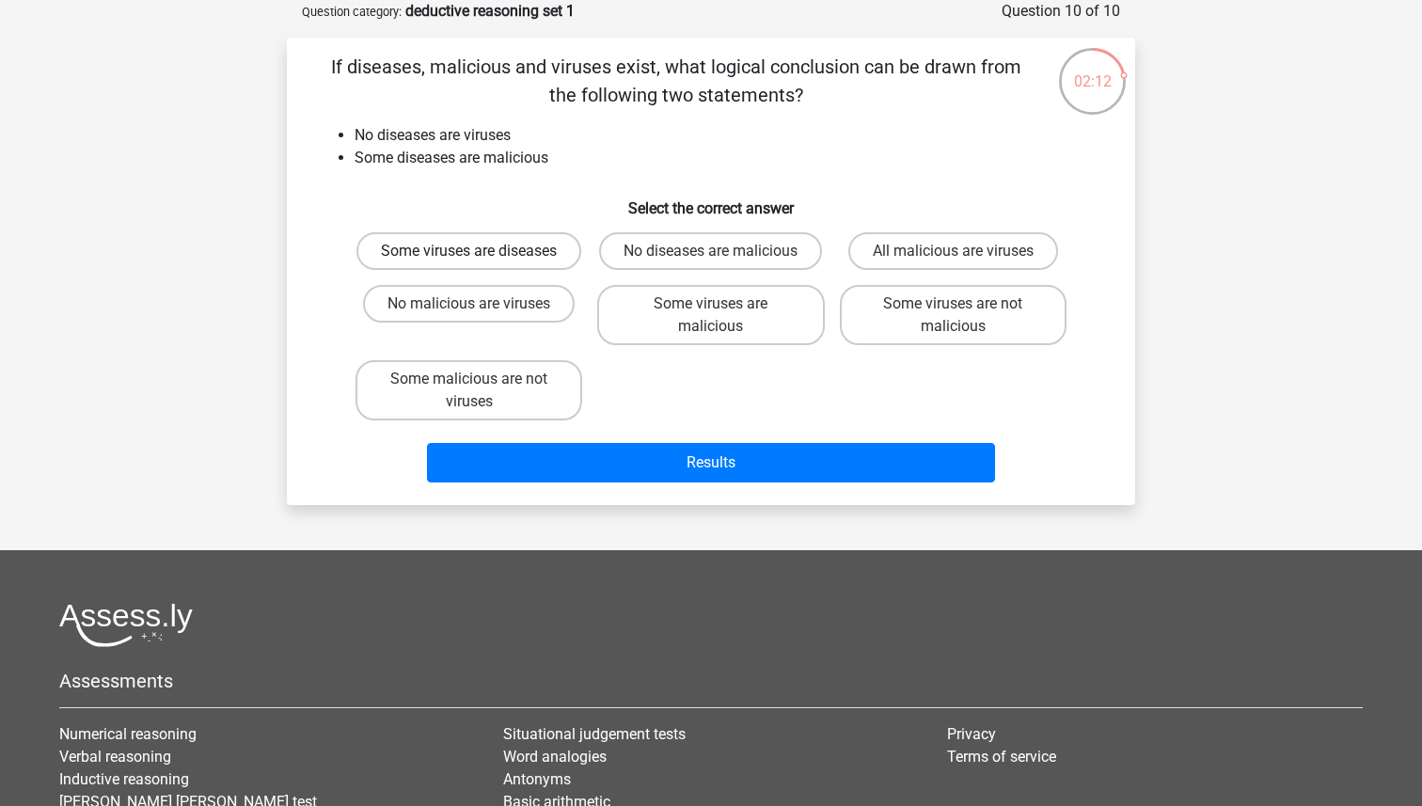
click at [534, 264] on label "Some viruses are diseases" at bounding box center [469, 251] width 225 height 38
click at [482, 263] on input "Some viruses are diseases" at bounding box center [475, 257] width 12 height 12
radio input "true"
click at [535, 390] on label "Some malicious are not viruses" at bounding box center [469, 390] width 227 height 60
click at [482, 390] on input "Some malicious are not viruses" at bounding box center [475, 385] width 12 height 12
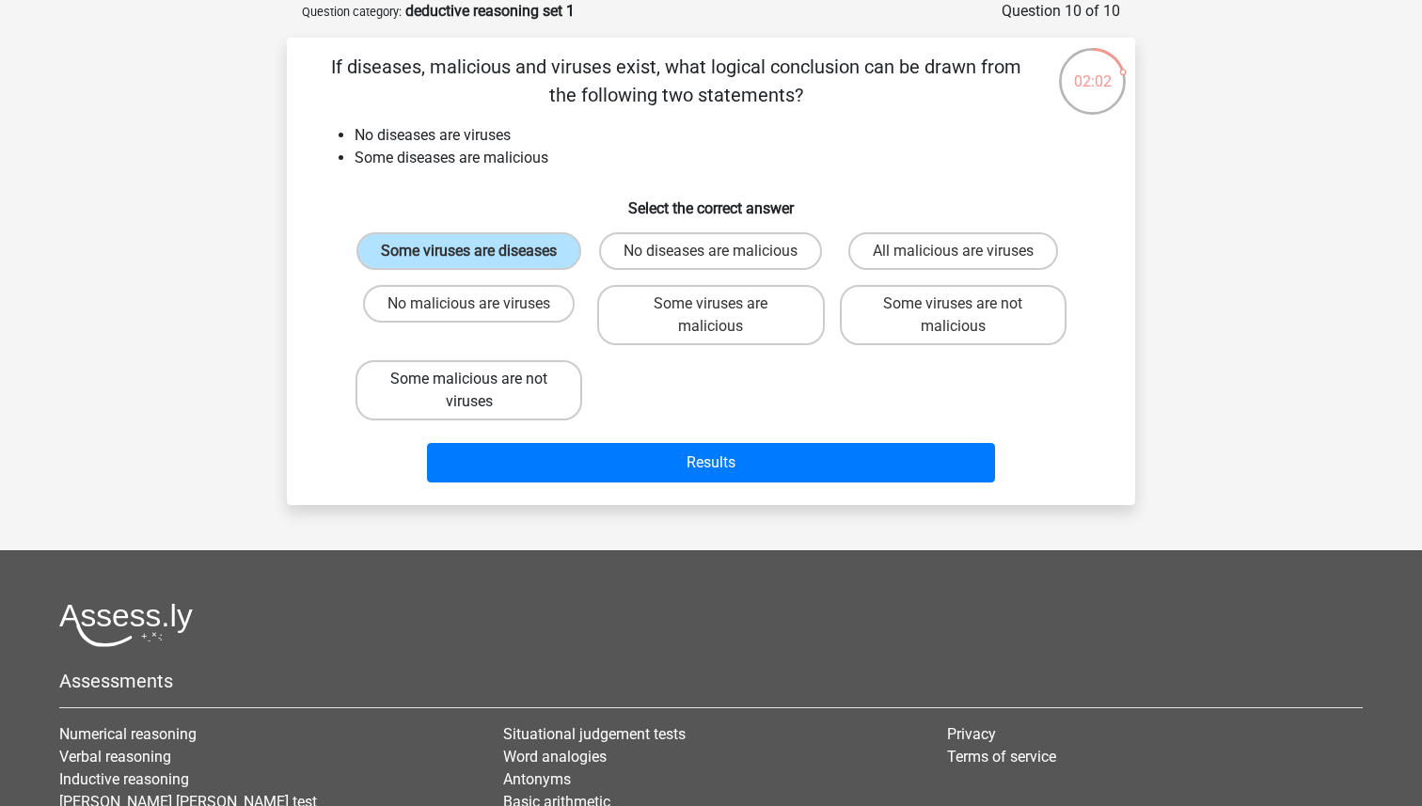
radio input "true"
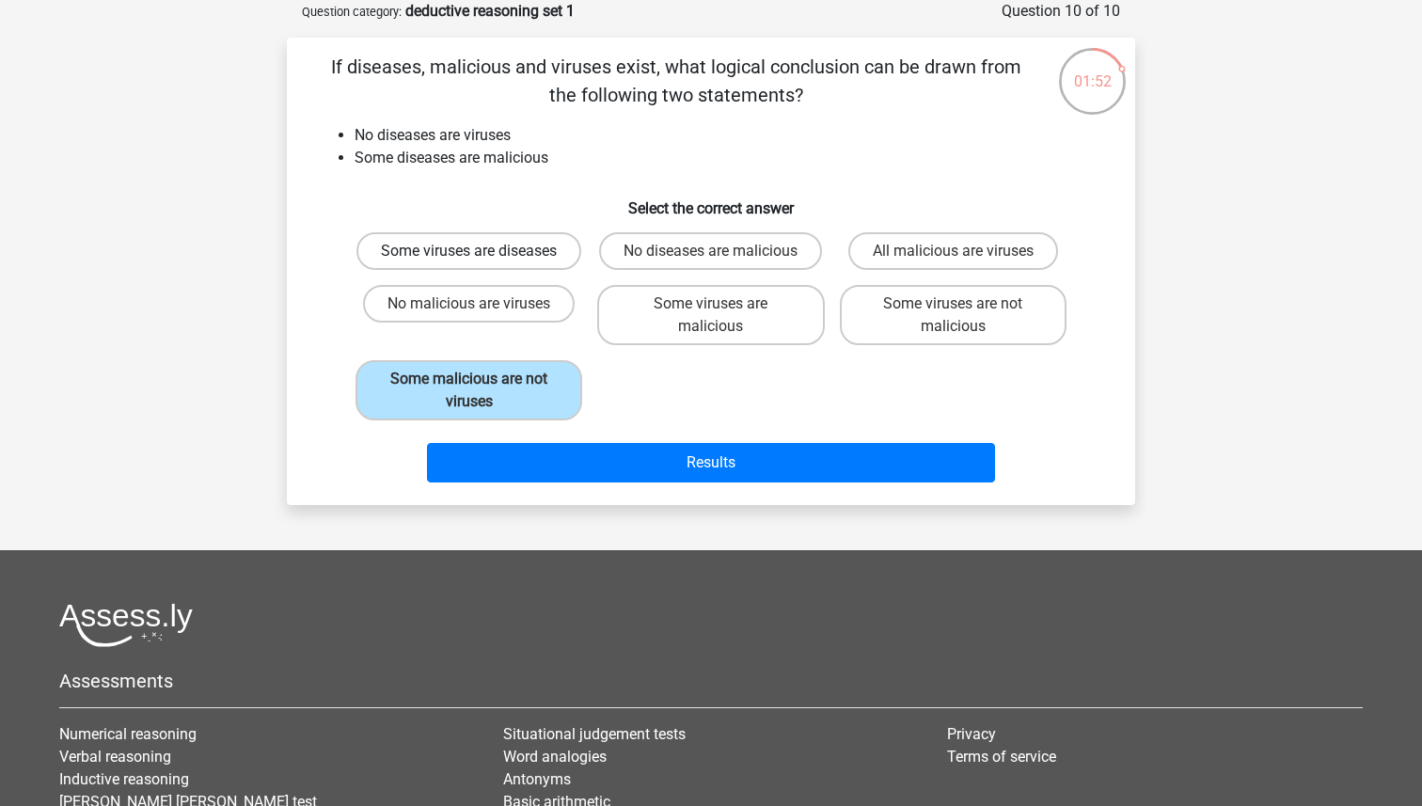
click at [483, 268] on label "Some viruses are diseases" at bounding box center [469, 251] width 225 height 38
click at [482, 263] on input "Some viruses are diseases" at bounding box center [475, 257] width 12 height 12
radio input "true"
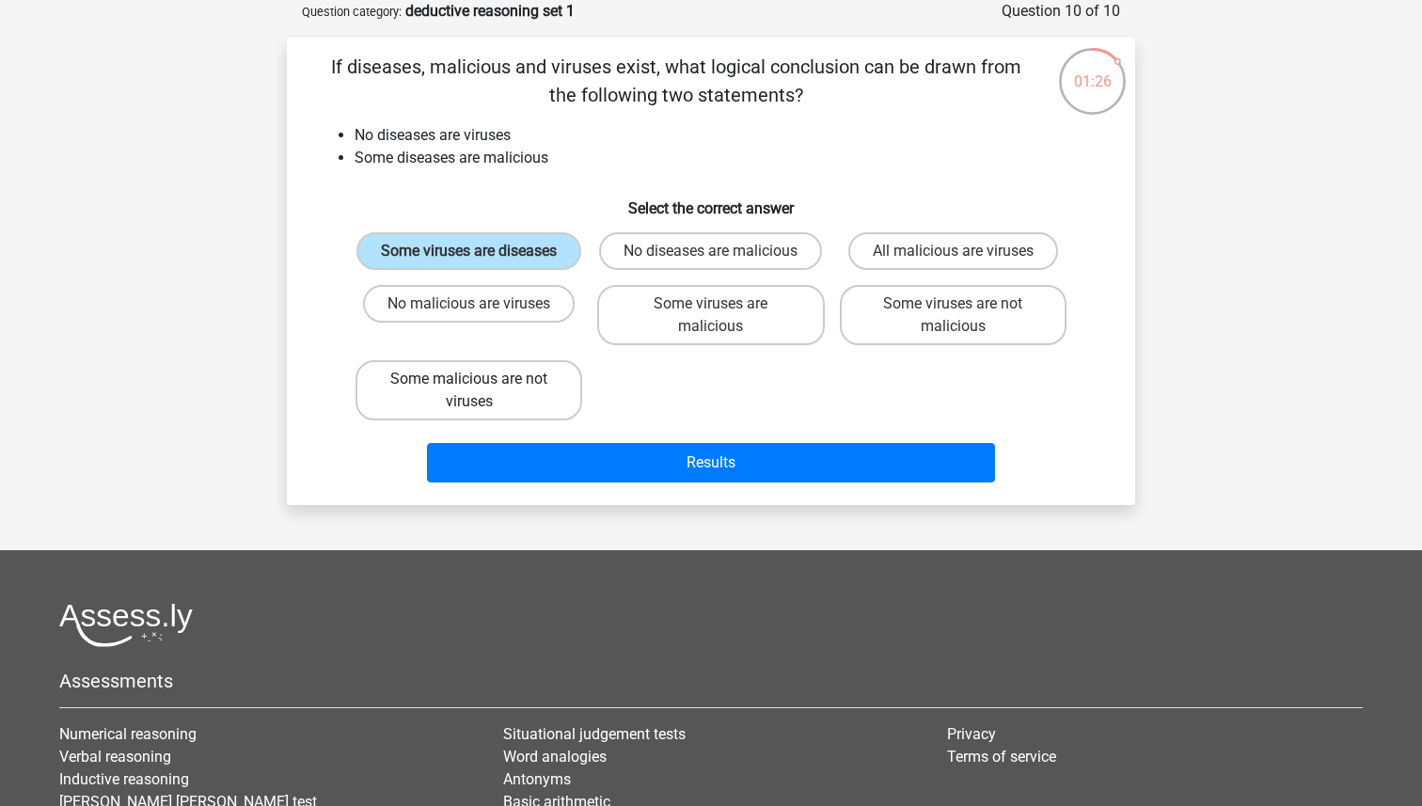
click at [510, 408] on label "Some malicious are not viruses" at bounding box center [469, 390] width 227 height 60
click at [482, 391] on input "Some malicious are not viruses" at bounding box center [475, 385] width 12 height 12
radio input "true"
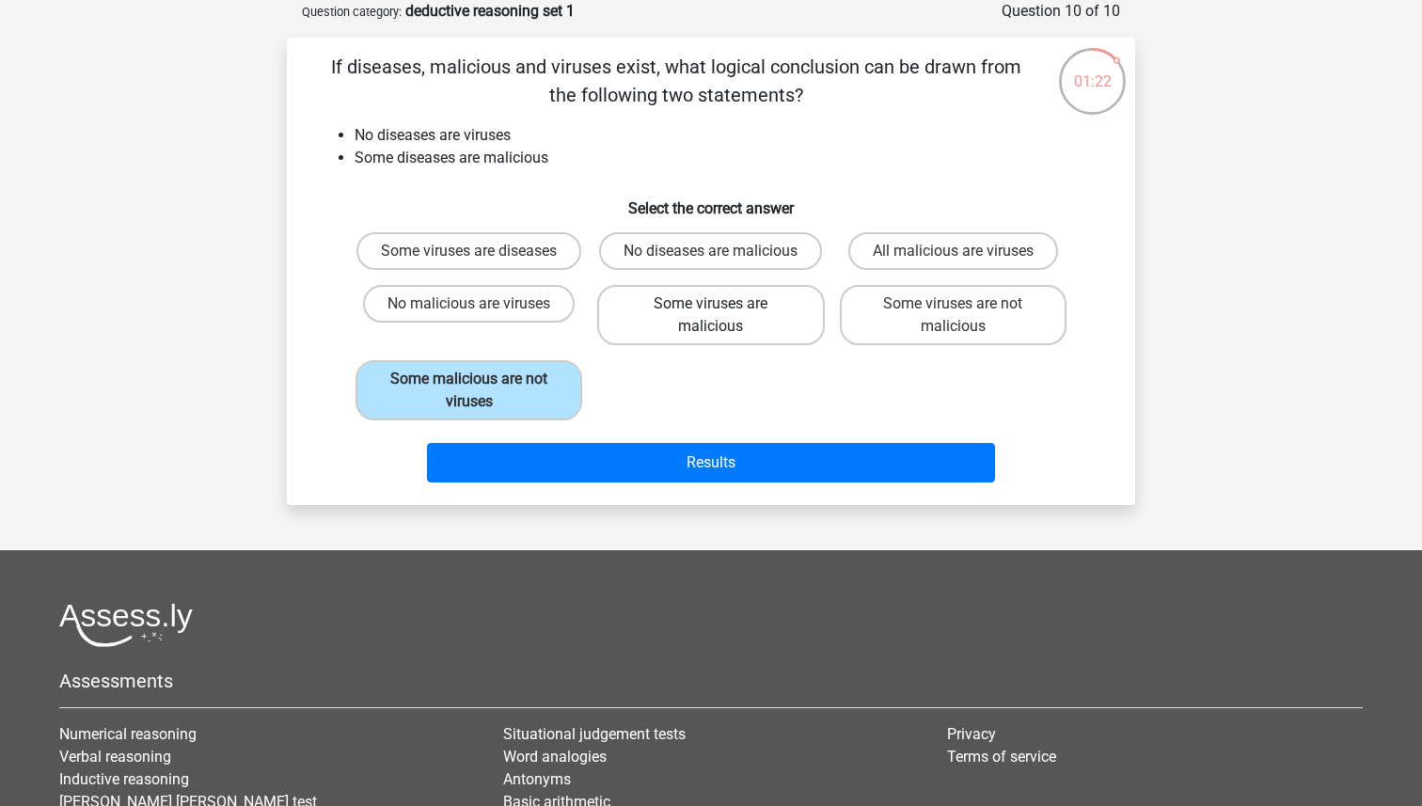
click at [646, 342] on label "Some viruses are malicious" at bounding box center [710, 315] width 227 height 60
click at [711, 316] on input "Some viruses are malicious" at bounding box center [717, 310] width 12 height 12
radio input "true"
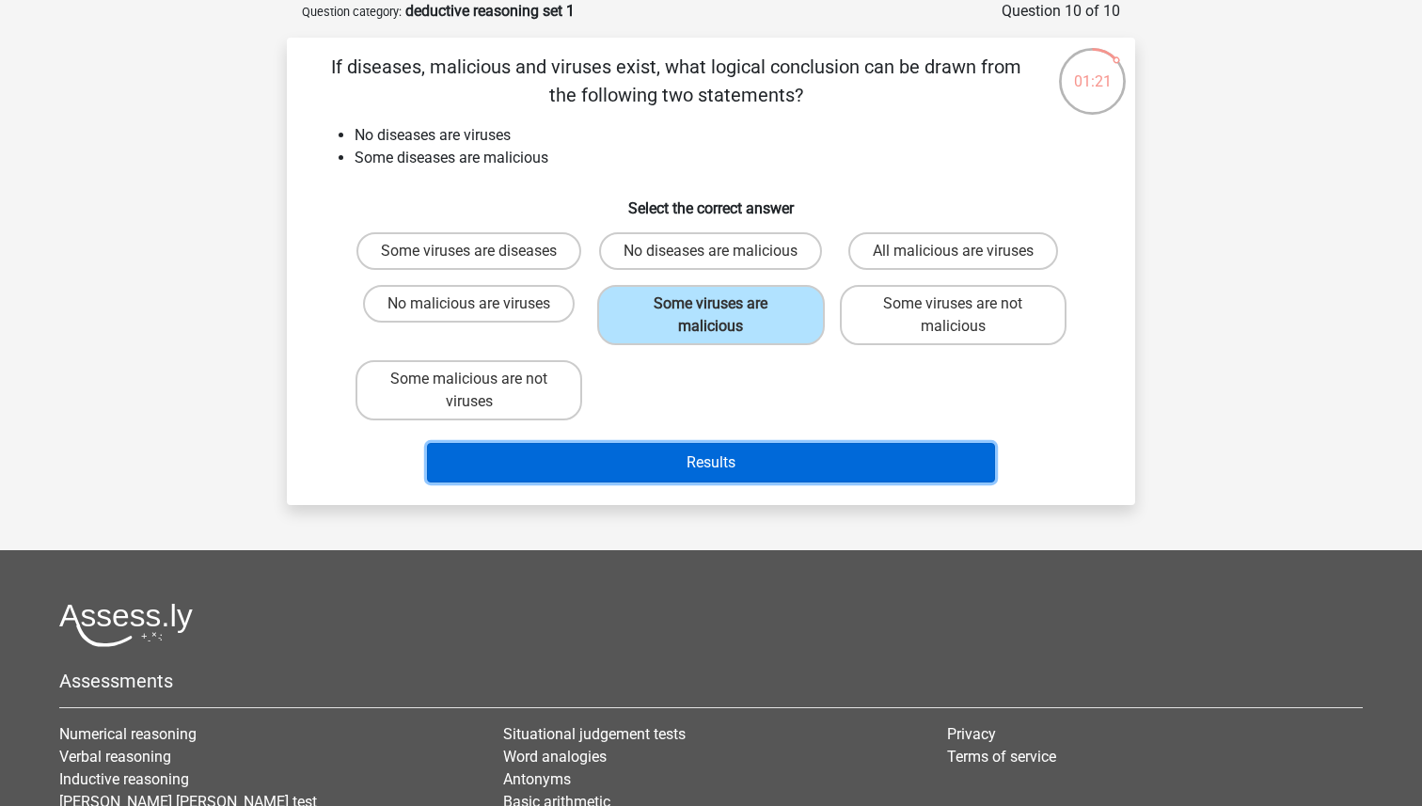
click at [693, 483] on button "Results" at bounding box center [711, 463] width 569 height 40
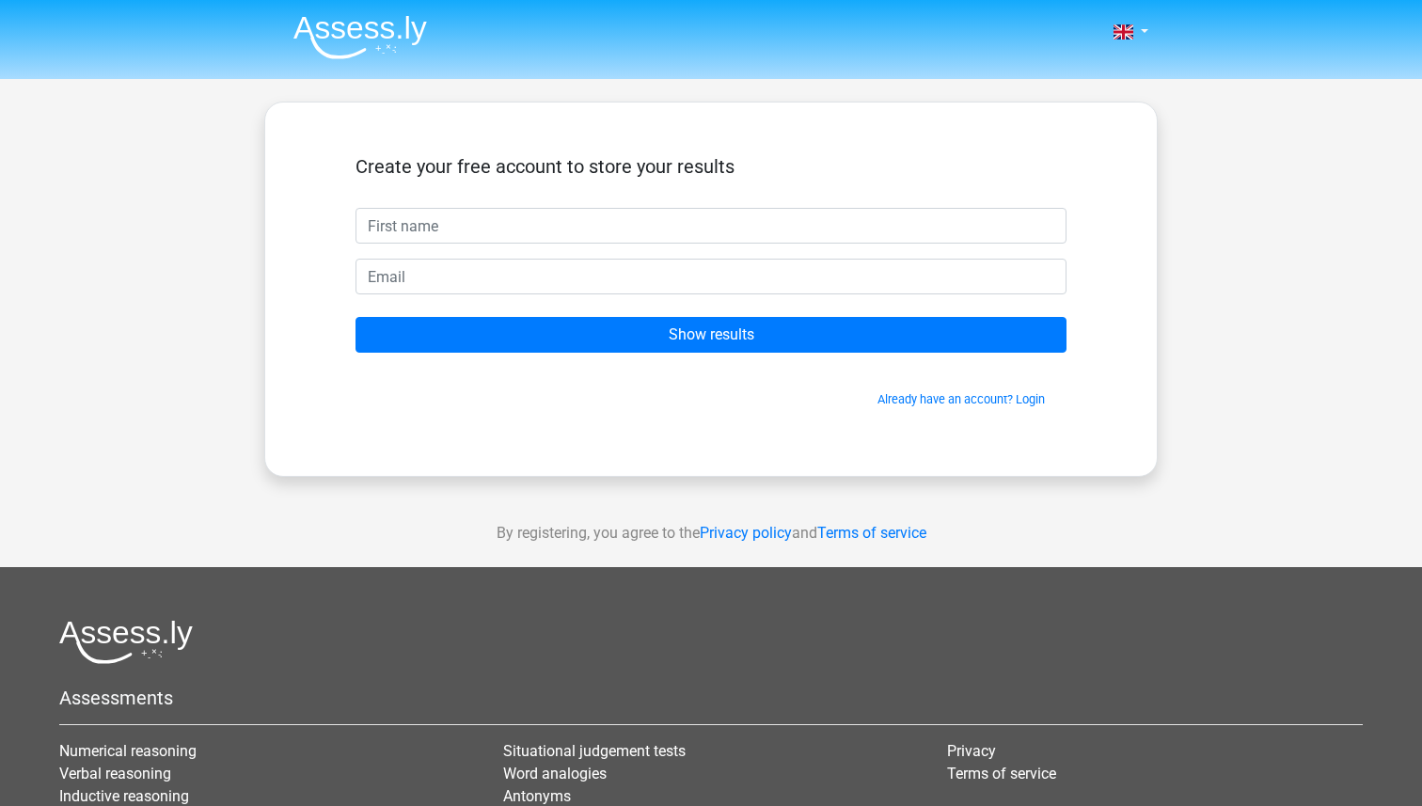
click at [654, 230] on input "text" at bounding box center [711, 226] width 711 height 36
type input "[PERSON_NAME]"
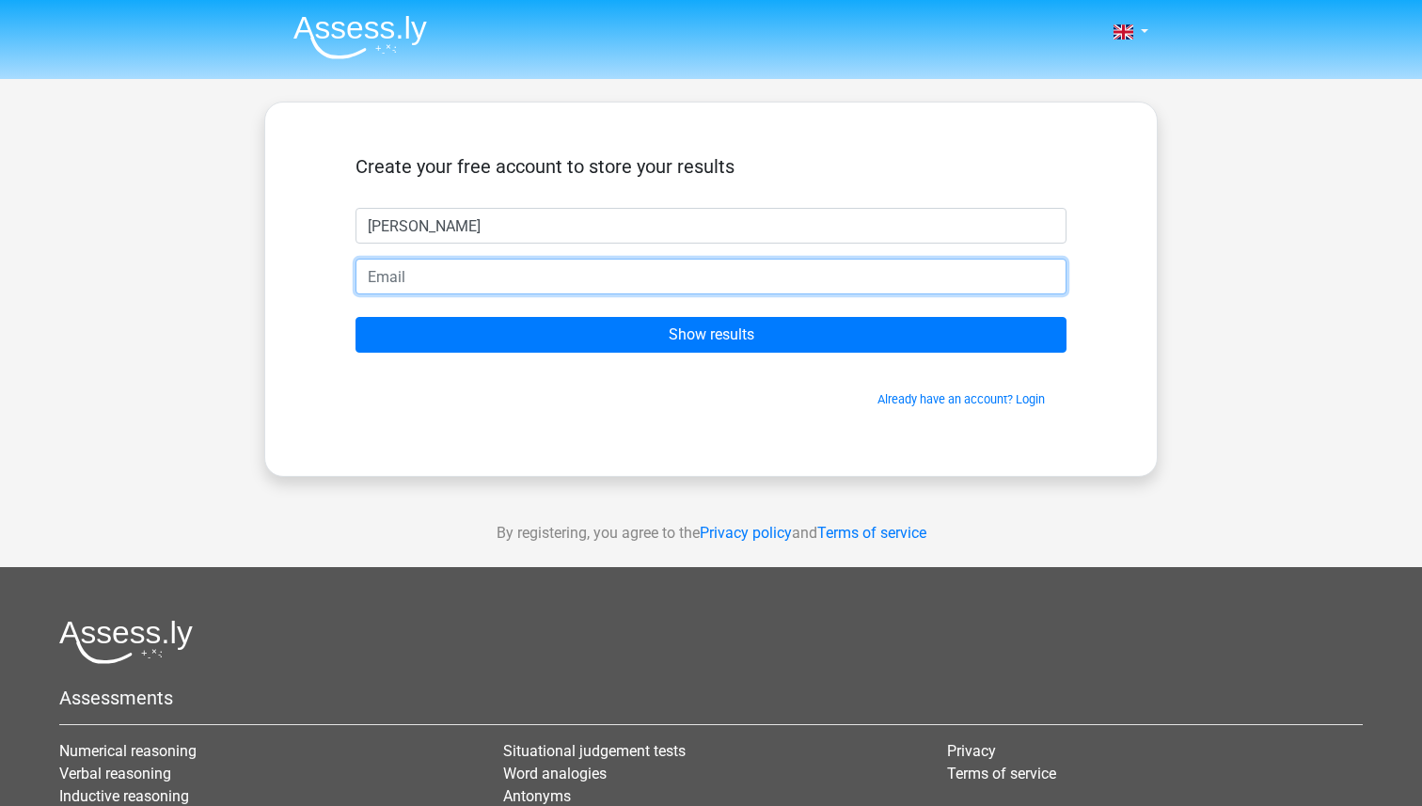
click at [544, 269] on input "email" at bounding box center [711, 277] width 711 height 36
type input "[EMAIL_ADDRESS][DOMAIN_NAME]"
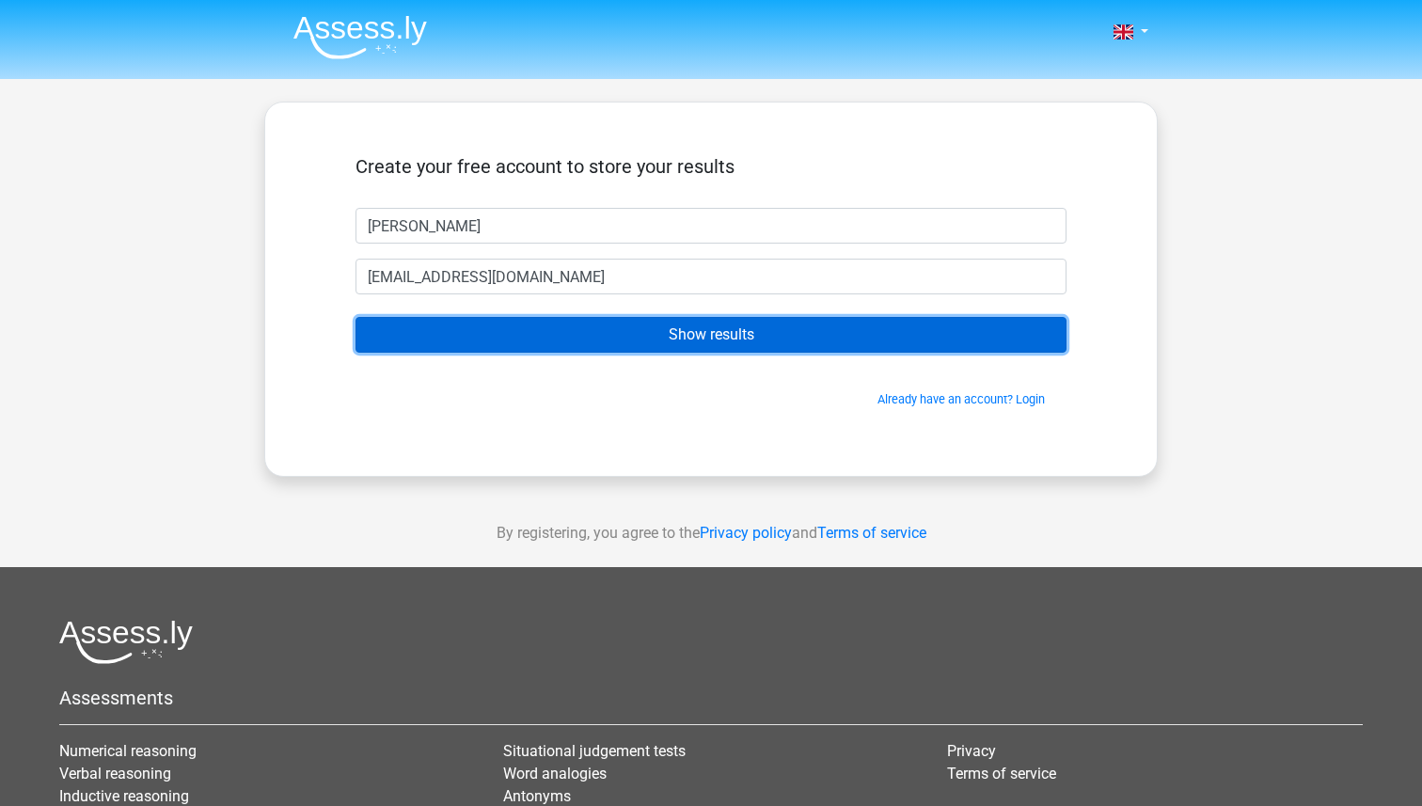
click at [608, 336] on input "Show results" at bounding box center [711, 335] width 711 height 36
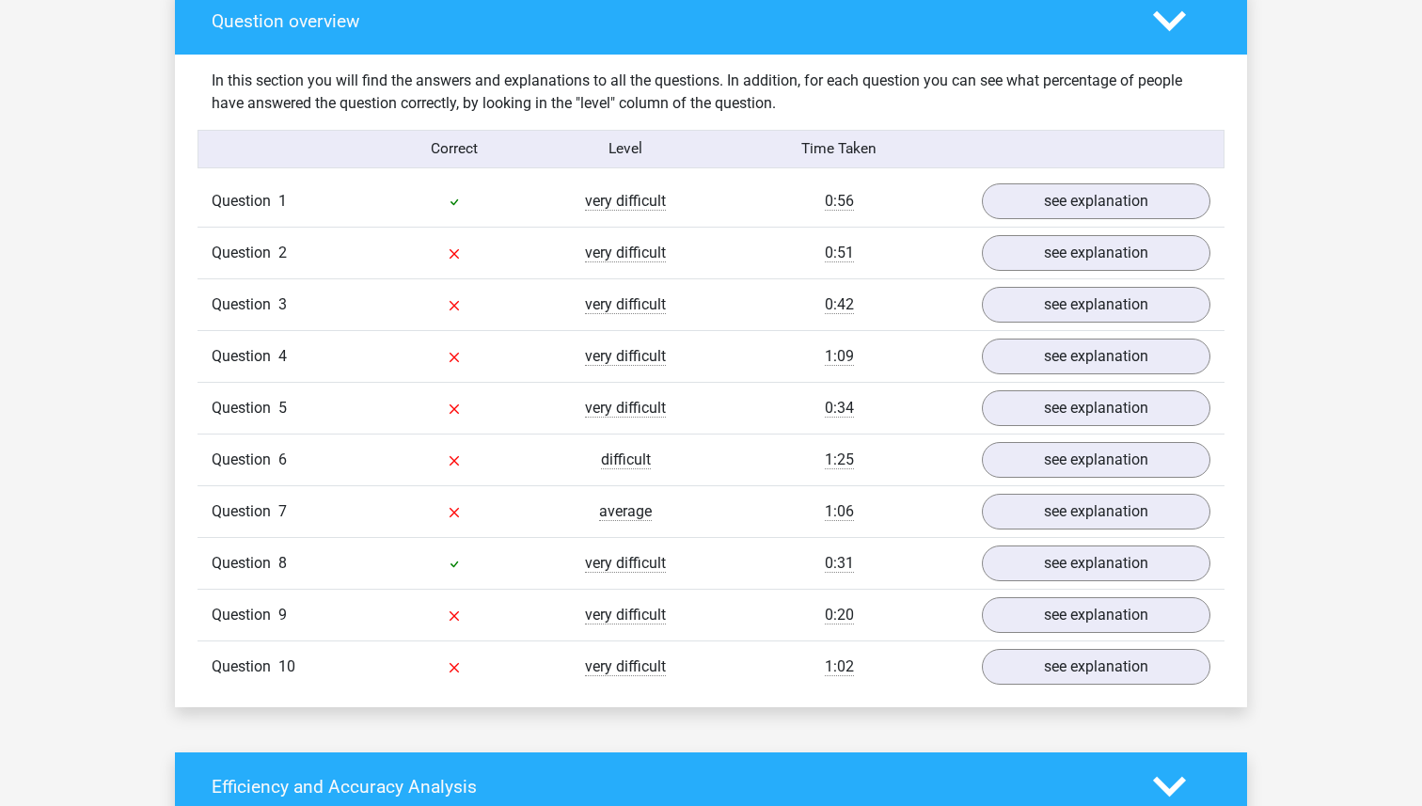
scroll to position [1406, 0]
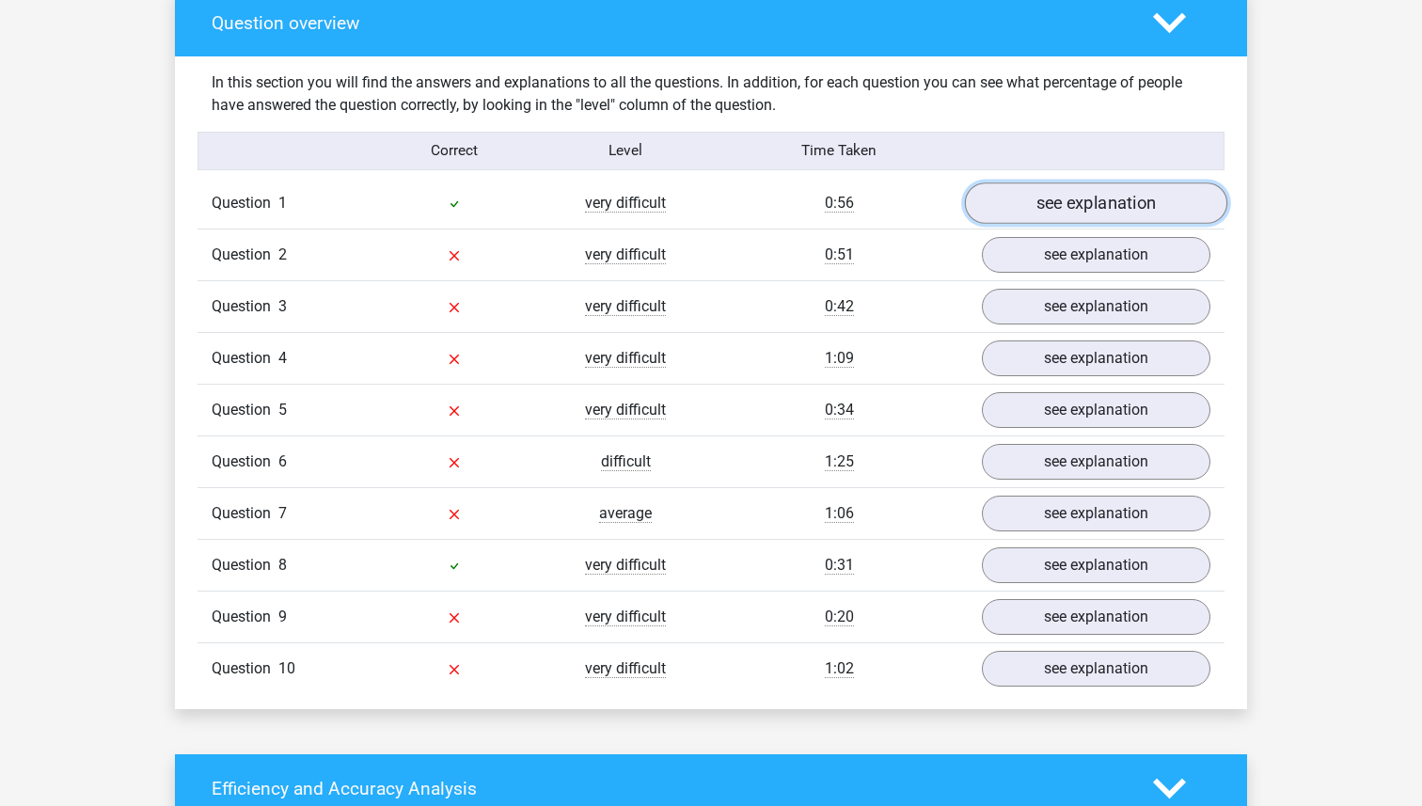
click at [1049, 201] on link "see explanation" at bounding box center [1096, 203] width 262 height 41
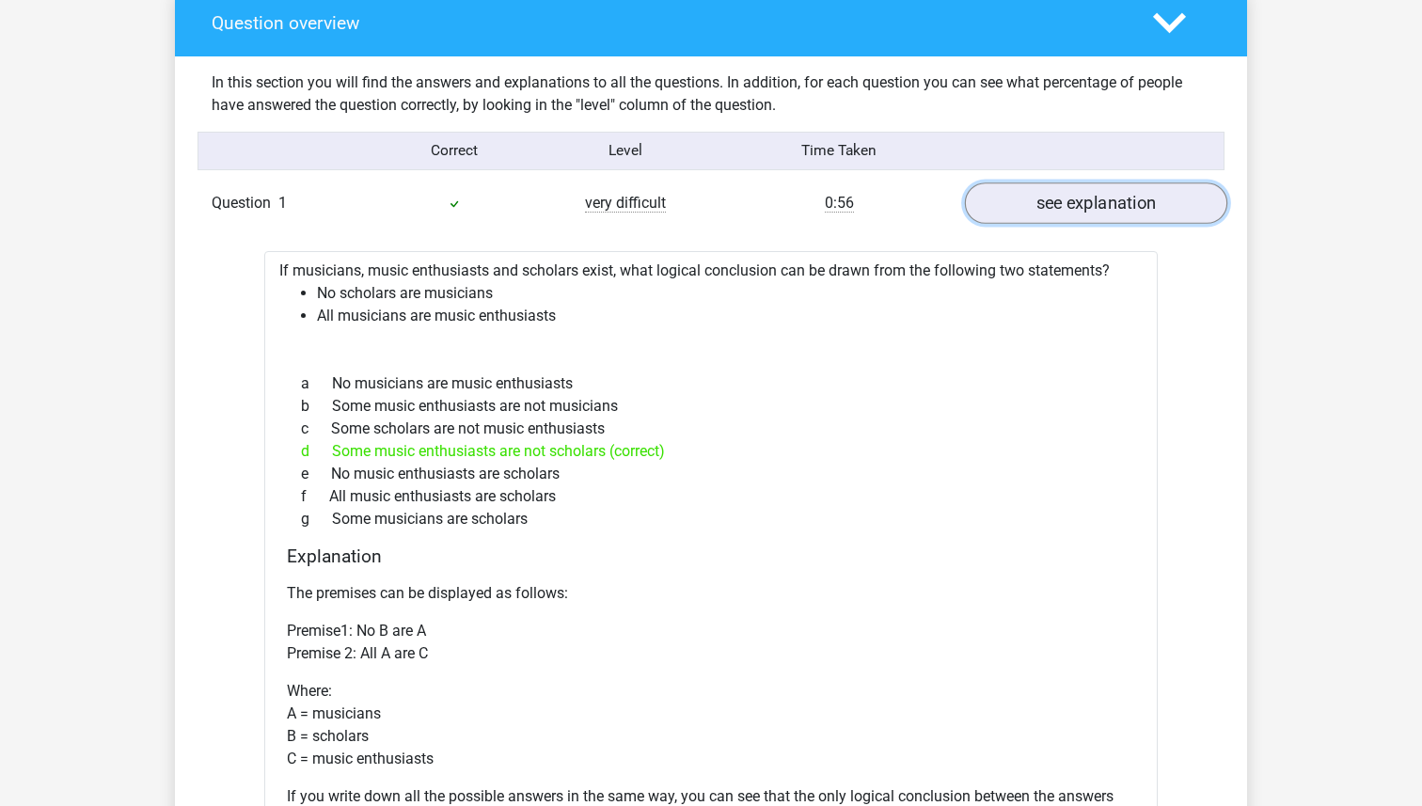
click at [1049, 202] on link "see explanation" at bounding box center [1096, 203] width 262 height 41
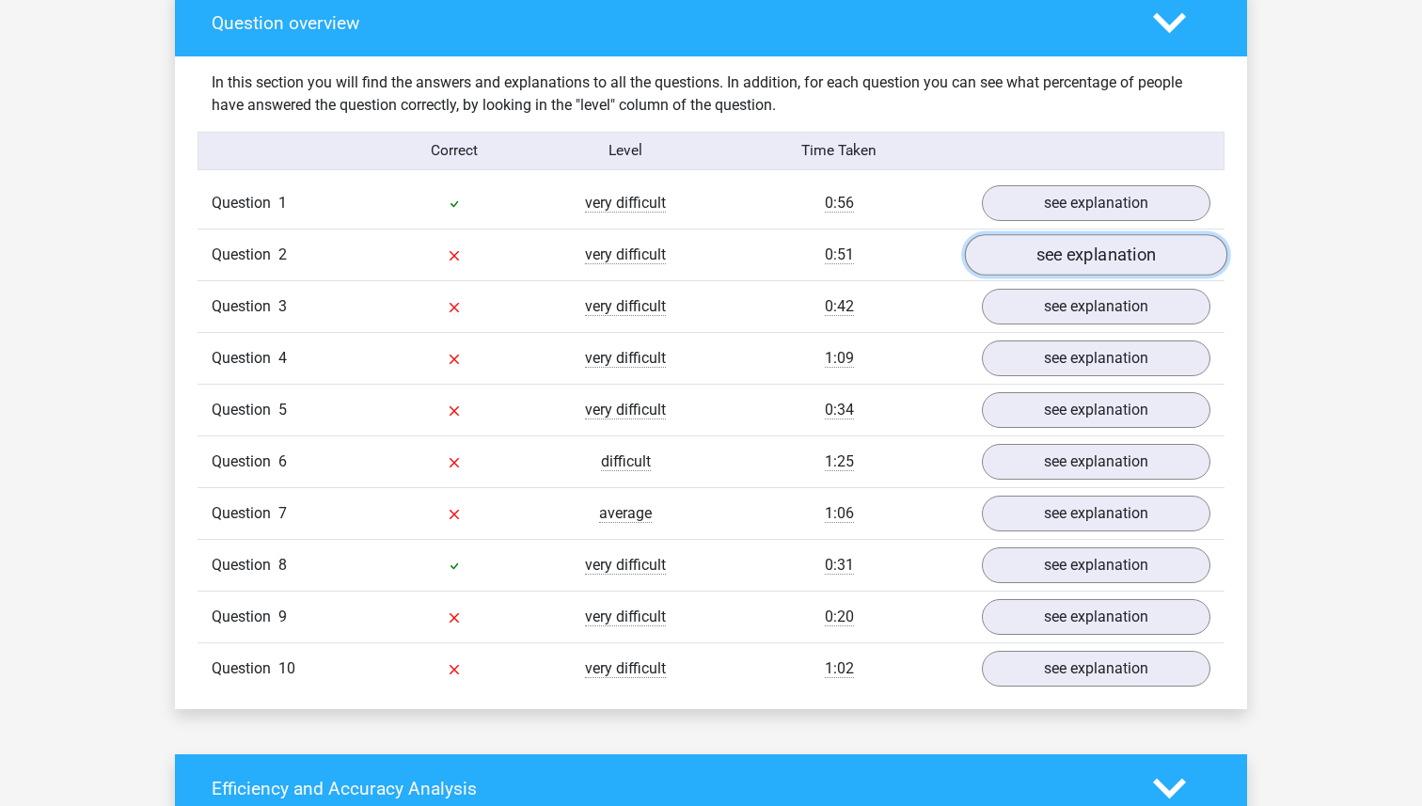
click at [1059, 268] on link "see explanation" at bounding box center [1096, 255] width 262 height 41
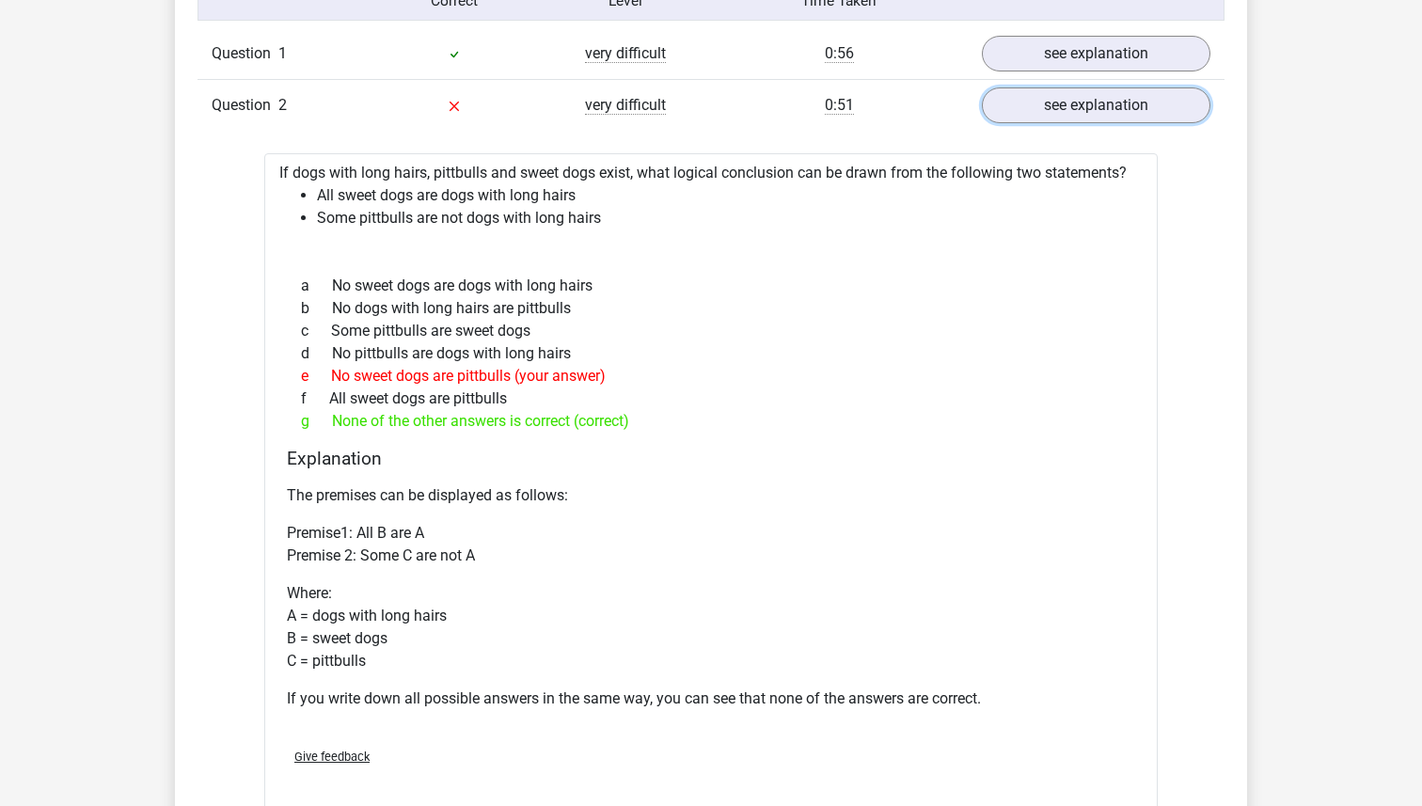
scroll to position [1541, 0]
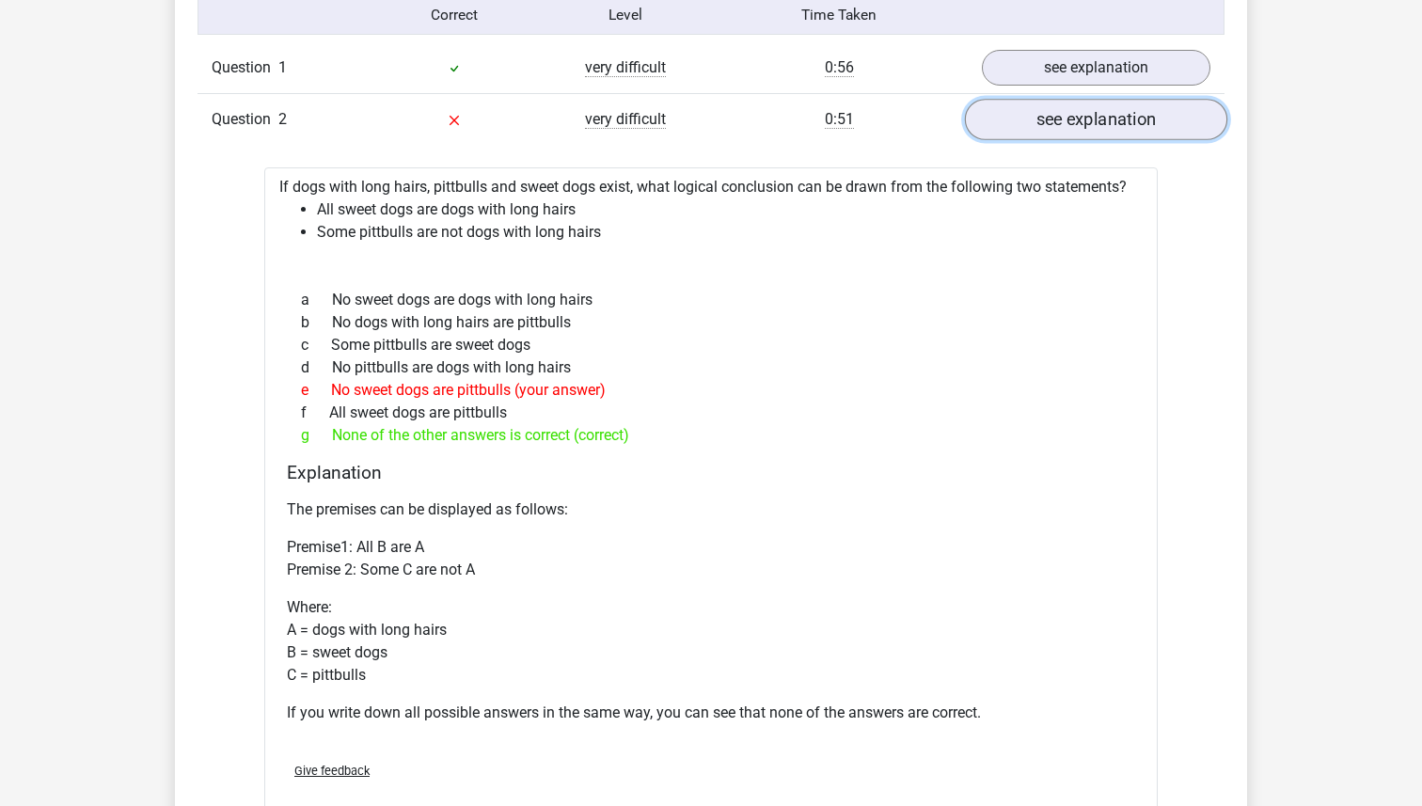
click at [1055, 120] on link "see explanation" at bounding box center [1096, 120] width 262 height 41
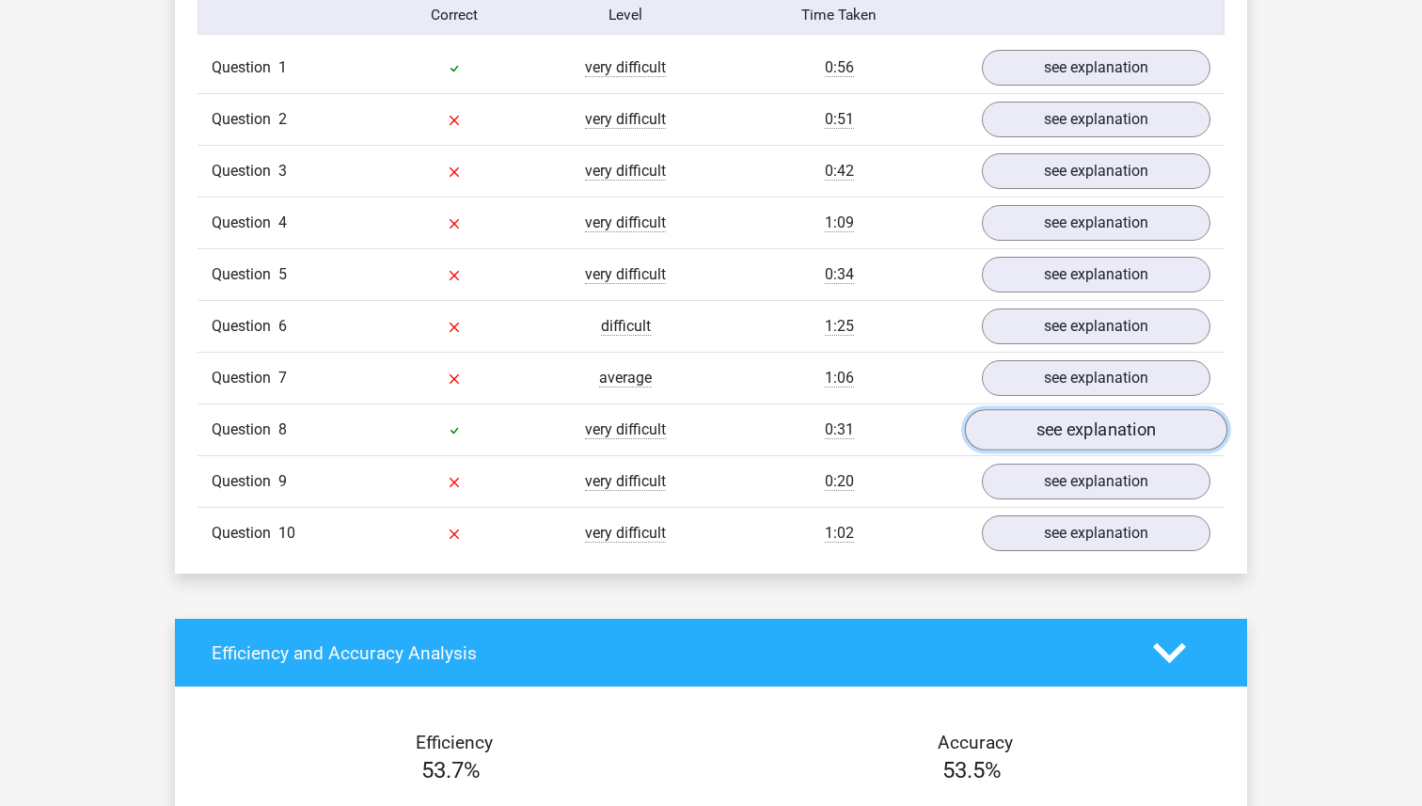
click at [1071, 436] on link "see explanation" at bounding box center [1096, 430] width 262 height 41
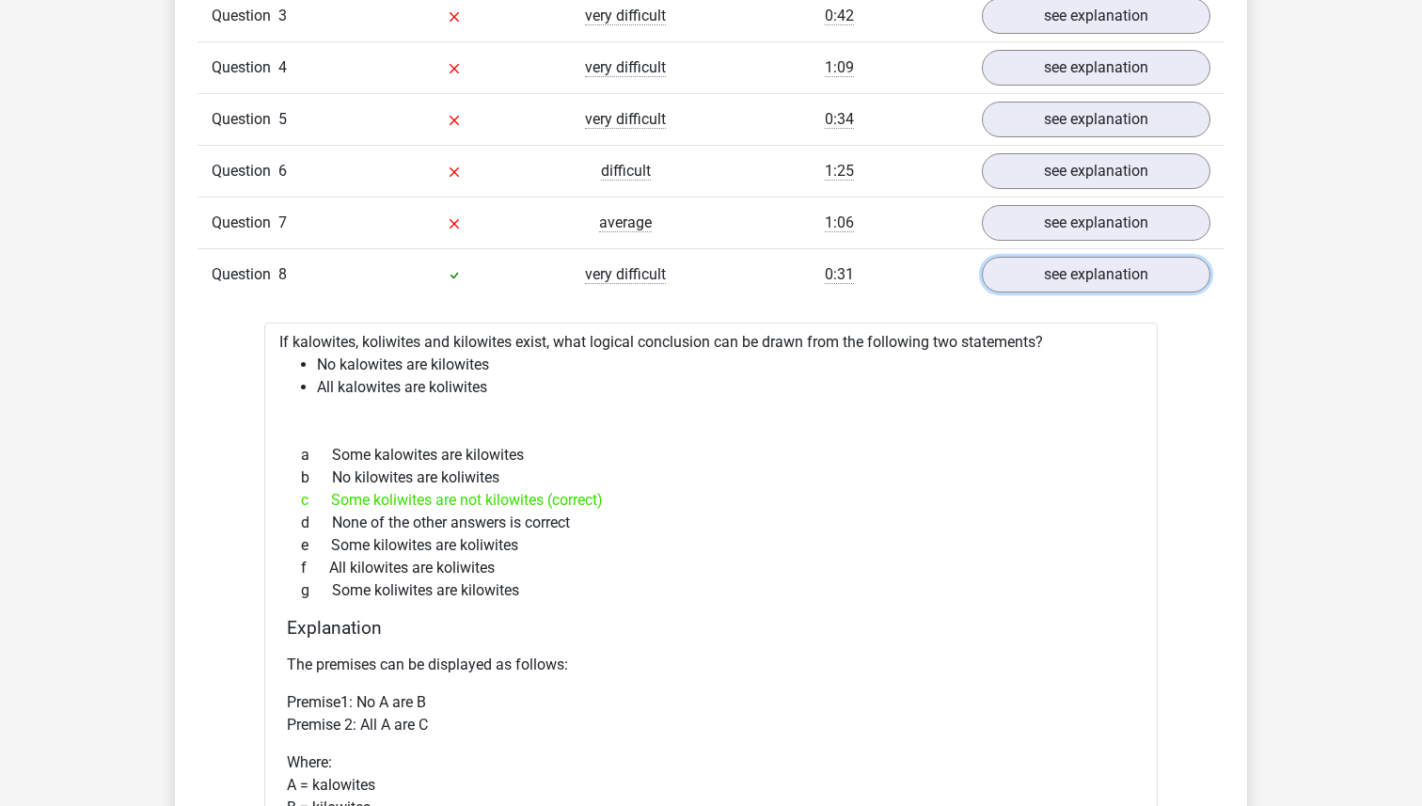
scroll to position [1841, 0]
